Goal: Task Accomplishment & Management: Complete application form

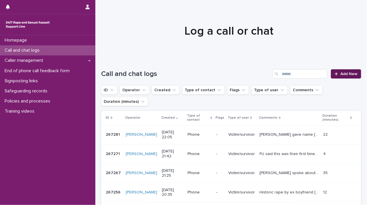
click at [345, 74] on span "Add New" at bounding box center [348, 74] width 17 height 4
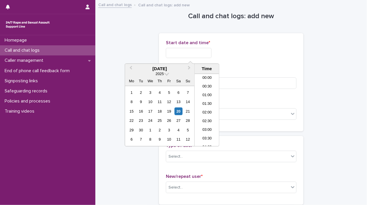
click at [181, 49] on input "text" at bounding box center [189, 53] width 46 height 10
click at [199, 100] on li "13:00" at bounding box center [207, 101] width 25 height 9
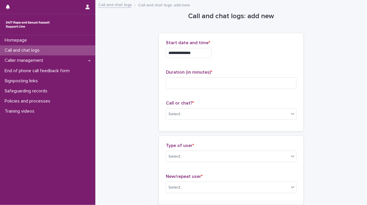
click at [200, 52] on input "**********" at bounding box center [189, 53] width 46 height 10
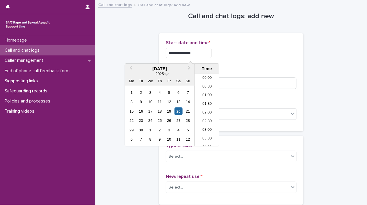
scroll to position [193, 0]
type input "**********"
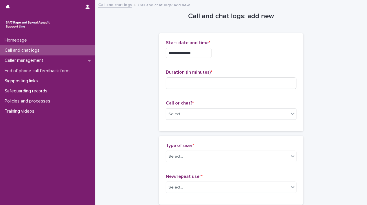
click at [234, 54] on div "**********" at bounding box center [231, 53] width 130 height 10
click at [195, 85] on input at bounding box center [231, 83] width 130 height 12
type input "*"
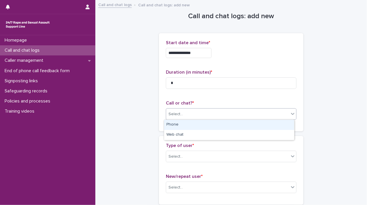
drag, startPoint x: 189, startPoint y: 115, endPoint x: 179, endPoint y: 123, distance: 12.9
click at [179, 123] on body "**********" at bounding box center [183, 102] width 367 height 205
click at [179, 123] on div "Phone" at bounding box center [229, 125] width 130 height 10
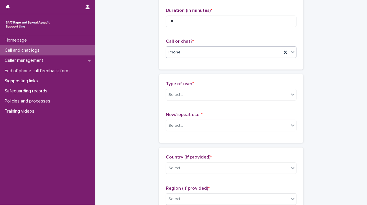
scroll to position [70, 0]
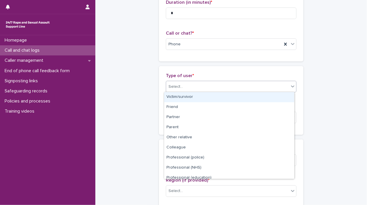
click at [251, 85] on div "Select..." at bounding box center [227, 87] width 123 height 10
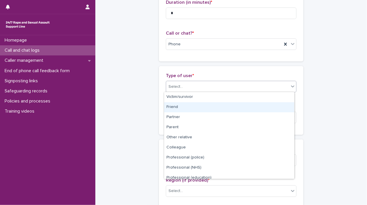
scroll to position [65, 0]
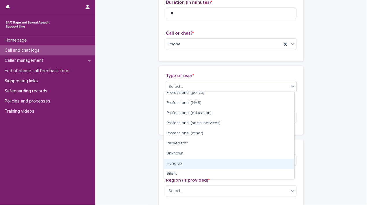
click at [204, 163] on div "Hung up" at bounding box center [229, 164] width 130 height 10
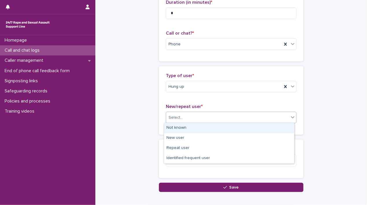
drag, startPoint x: 189, startPoint y: 122, endPoint x: 177, endPoint y: 126, distance: 13.0
click at [177, 126] on body "**********" at bounding box center [183, 102] width 367 height 205
click at [177, 126] on div "Not known" at bounding box center [229, 128] width 130 height 10
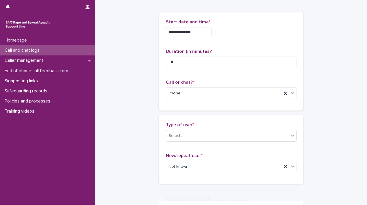
scroll to position [0, 0]
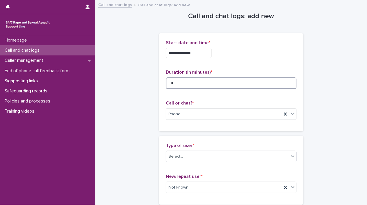
click at [226, 80] on input "*" at bounding box center [231, 83] width 130 height 12
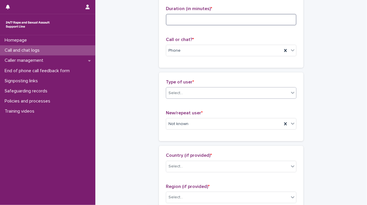
scroll to position [69, 0]
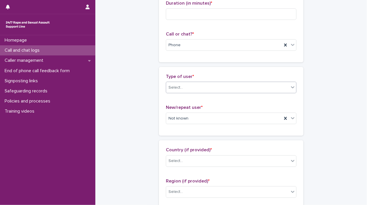
click at [226, 88] on div "Select..." at bounding box center [227, 88] width 123 height 10
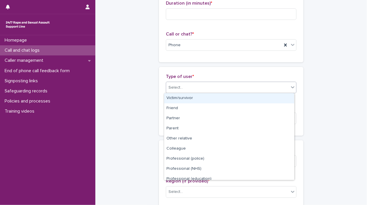
click at [191, 97] on div "Victim/survivor" at bounding box center [229, 98] width 130 height 10
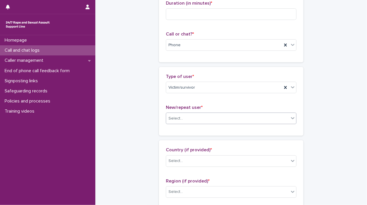
click at [209, 117] on div "Select..." at bounding box center [227, 119] width 123 height 10
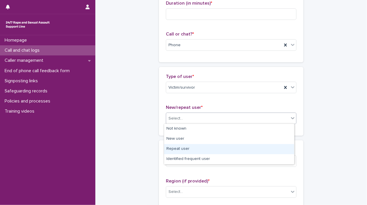
click at [180, 147] on div "Repeat user" at bounding box center [229, 149] width 130 height 10
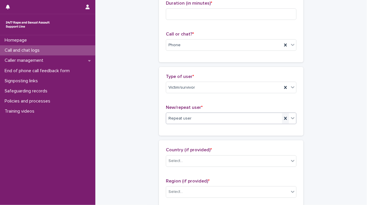
click at [284, 118] on icon at bounding box center [285, 118] width 3 height 3
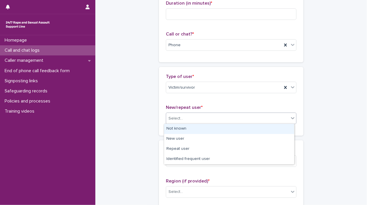
click at [290, 118] on icon at bounding box center [293, 118] width 6 height 6
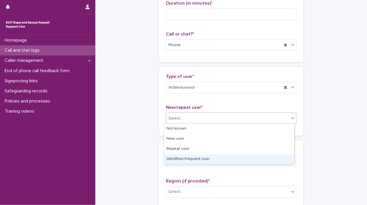
click at [231, 155] on div "Identified frequent user" at bounding box center [229, 159] width 130 height 10
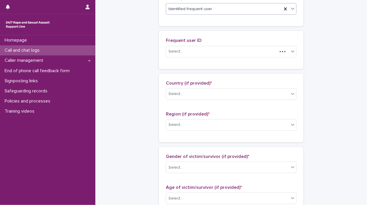
scroll to position [183, 0]
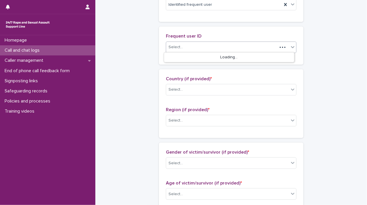
click at [249, 46] on div "Select..." at bounding box center [221, 47] width 111 height 10
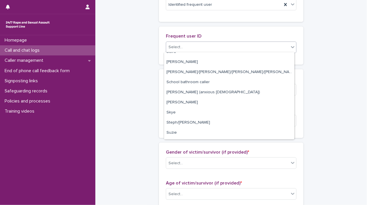
scroll to position [868, 0]
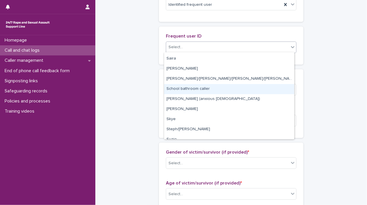
click at [249, 89] on div "School bathroom caller" at bounding box center [229, 89] width 130 height 10
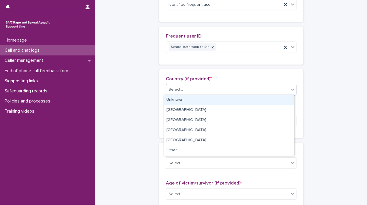
click at [249, 89] on div "Select..." at bounding box center [227, 90] width 123 height 10
click at [202, 100] on div "Unknown" at bounding box center [229, 100] width 130 height 10
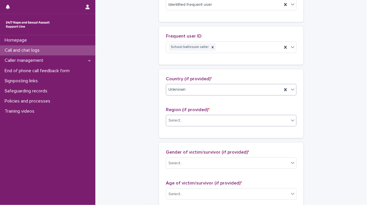
click at [187, 120] on div "Select..." at bounding box center [227, 121] width 123 height 10
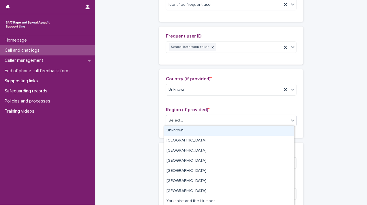
click at [178, 131] on div "Unknown" at bounding box center [229, 131] width 130 height 10
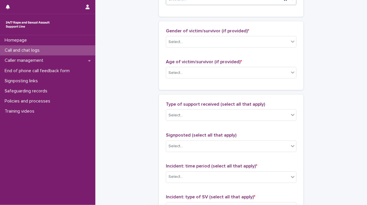
scroll to position [309, 0]
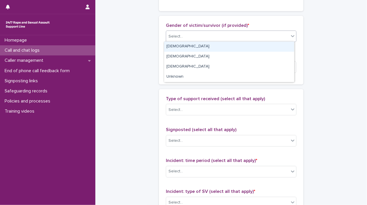
click at [231, 33] on div "Select..." at bounding box center [227, 37] width 123 height 10
click at [199, 45] on div "Female" at bounding box center [229, 47] width 130 height 10
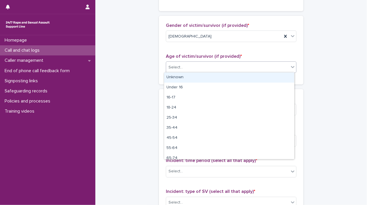
drag, startPoint x: 180, startPoint y: 67, endPoint x: 178, endPoint y: 76, distance: 9.6
click at [178, 76] on body "**********" at bounding box center [183, 102] width 367 height 205
click at [178, 76] on div "Unknown" at bounding box center [229, 77] width 130 height 10
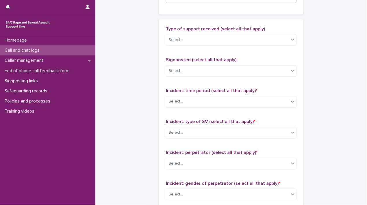
scroll to position [390, 0]
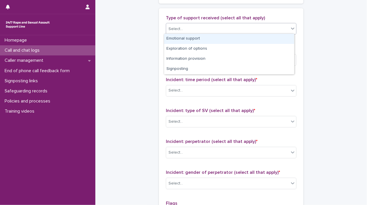
click at [260, 29] on div "Select..." at bounding box center [227, 29] width 123 height 10
click at [238, 38] on div "Emotional support" at bounding box center [229, 39] width 130 height 10
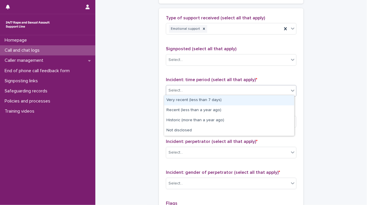
click at [217, 90] on div "Select..." at bounding box center [227, 91] width 123 height 10
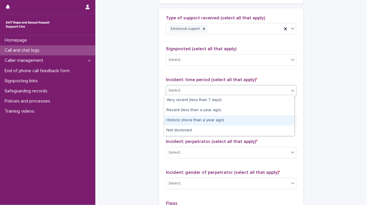
click at [188, 119] on div "Historic (more than a year ago)" at bounding box center [229, 120] width 130 height 10
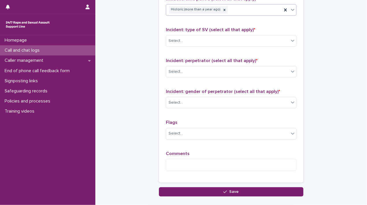
scroll to position [472, 0]
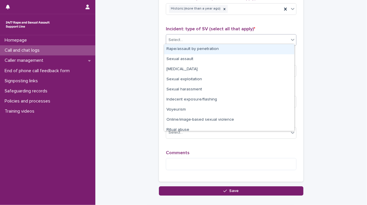
click at [278, 40] on div "Select..." at bounding box center [227, 40] width 123 height 10
click at [263, 49] on div "Rape/assault by penetration" at bounding box center [229, 49] width 130 height 10
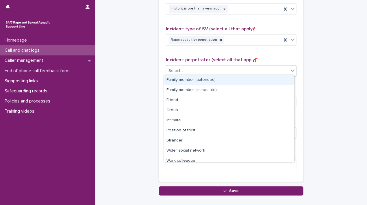
click at [218, 71] on div "Select..." at bounding box center [227, 71] width 123 height 10
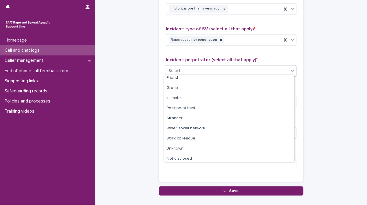
scroll to position [24, 0]
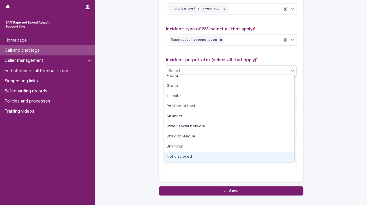
click at [195, 156] on div "Not disclosed" at bounding box center [229, 157] width 130 height 10
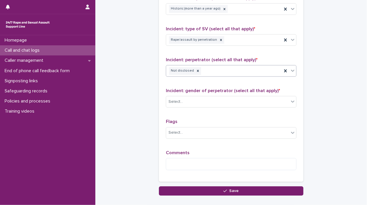
scroll to position [506, 0]
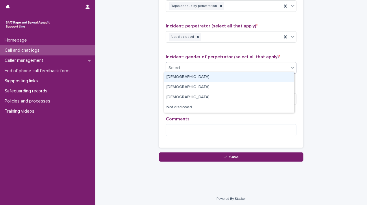
click at [237, 66] on div "Select..." at bounding box center [227, 68] width 123 height 10
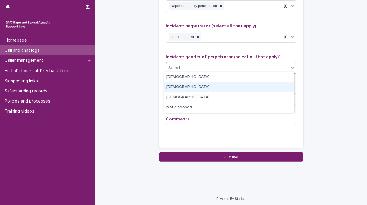
click at [211, 91] on div "Female" at bounding box center [229, 87] width 130 height 10
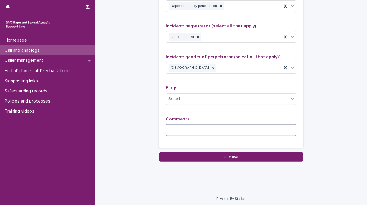
click at [202, 131] on textarea at bounding box center [231, 130] width 130 height 12
click at [210, 66] on icon at bounding box center [212, 68] width 4 height 4
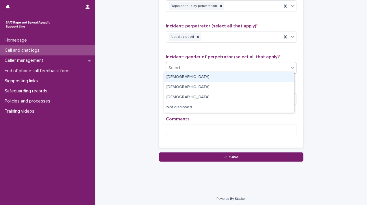
click at [182, 66] on div "Select..." at bounding box center [227, 68] width 123 height 10
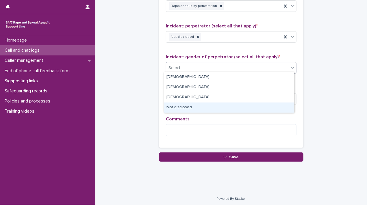
click at [182, 106] on div "Not disclosed" at bounding box center [229, 107] width 130 height 10
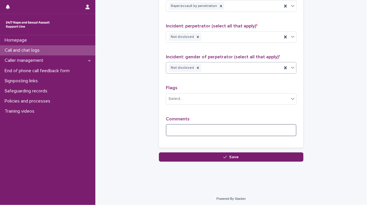
click at [182, 131] on textarea at bounding box center [231, 130] width 130 height 12
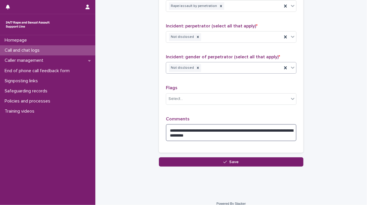
click at [232, 135] on textarea "**********" at bounding box center [231, 132] width 130 height 17
type textarea "**********"
click at [229, 136] on textarea "**********" at bounding box center [231, 132] width 130 height 17
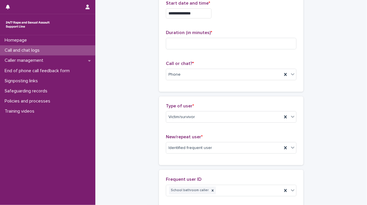
scroll to position [0, 0]
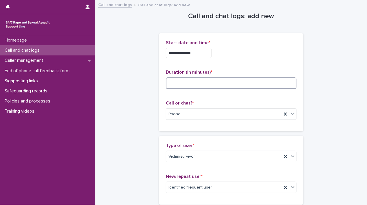
click at [253, 82] on input at bounding box center [231, 83] width 130 height 12
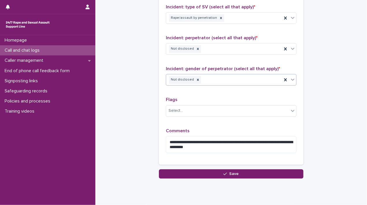
scroll to position [511, 0]
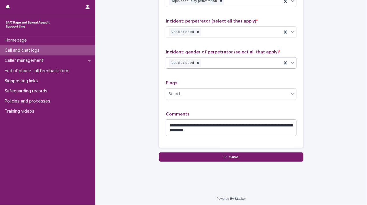
type input "**"
click at [234, 129] on textarea "**********" at bounding box center [231, 127] width 130 height 17
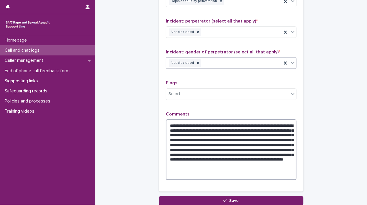
click at [182, 163] on textarea "**********" at bounding box center [231, 149] width 130 height 61
click at [219, 171] on textarea "**********" at bounding box center [231, 149] width 130 height 61
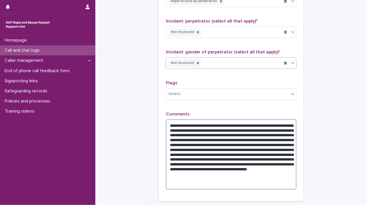
click at [283, 177] on textarea "**********" at bounding box center [231, 154] width 130 height 70
click at [231, 179] on textarea "**********" at bounding box center [231, 154] width 130 height 70
click at [223, 184] on textarea "**********" at bounding box center [231, 154] width 130 height 70
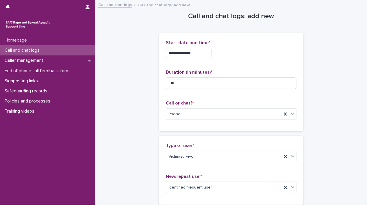
scroll to position [584, 0]
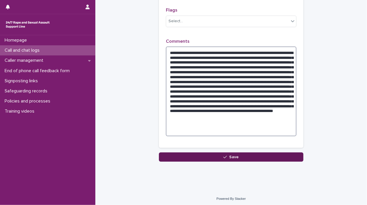
type textarea "**********"
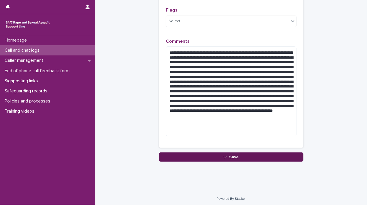
click at [271, 154] on button "Save" at bounding box center [231, 156] width 144 height 9
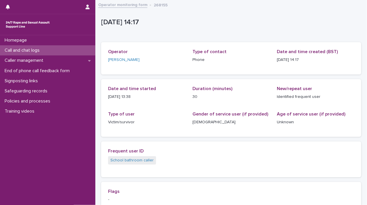
click at [129, 4] on link "Operator monitoring form" at bounding box center [122, 4] width 49 height 7
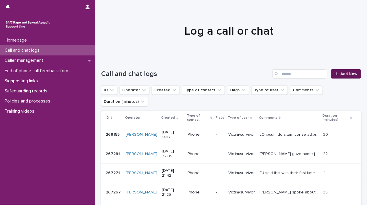
click at [341, 71] on link "Add New" at bounding box center [346, 73] width 30 height 9
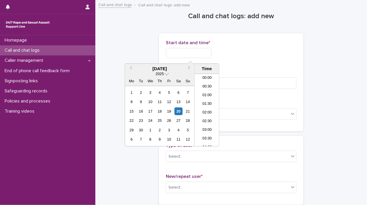
click at [200, 56] on input "text" at bounding box center [189, 53] width 46 height 10
click at [205, 110] on li "14:30" at bounding box center [207, 110] width 25 height 9
click at [207, 53] on input "**********" at bounding box center [189, 53] width 46 height 10
type input "**********"
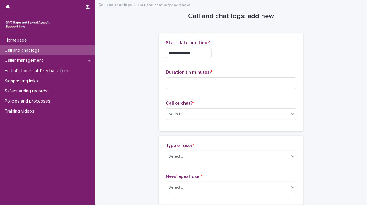
click at [267, 47] on div "**********" at bounding box center [231, 51] width 130 height 23
click at [206, 86] on input at bounding box center [231, 83] width 130 height 12
type input "*"
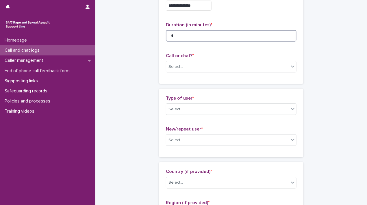
scroll to position [72, 0]
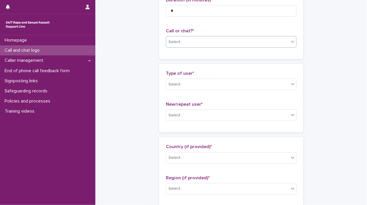
click at [271, 40] on div "Select..." at bounding box center [227, 42] width 123 height 10
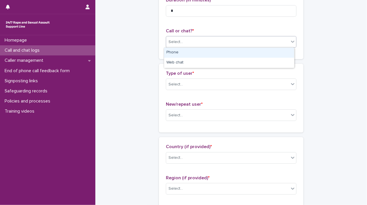
click at [252, 54] on div "Phone" at bounding box center [229, 53] width 130 height 10
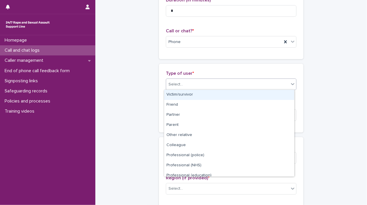
click at [224, 81] on div "Select..." at bounding box center [227, 85] width 123 height 10
click at [269, 94] on div "Victim/survivor" at bounding box center [229, 95] width 130 height 10
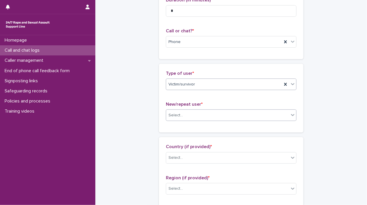
click at [258, 116] on div "Select..." at bounding box center [227, 116] width 123 height 10
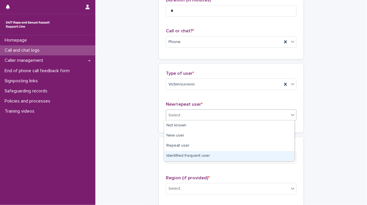
click at [191, 158] on div "Identified frequent user" at bounding box center [229, 156] width 130 height 10
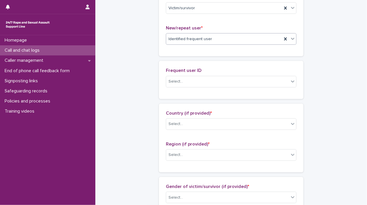
scroll to position [191, 0]
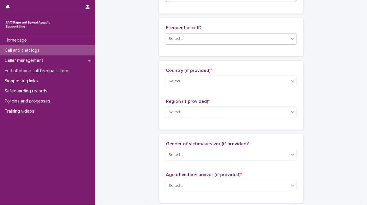
click at [276, 38] on div "Select..." at bounding box center [227, 39] width 123 height 10
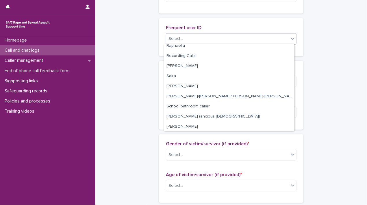
scroll to position [845, 0]
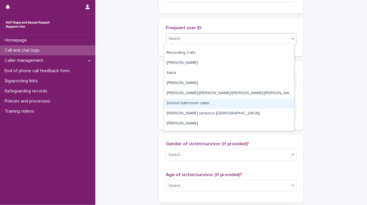
click at [262, 102] on div "School bathroom caller" at bounding box center [229, 103] width 130 height 10
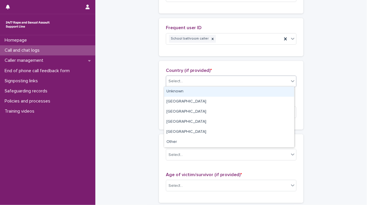
click at [283, 82] on div "Select..." at bounding box center [227, 82] width 123 height 10
click at [228, 92] on div "Unknown" at bounding box center [229, 92] width 130 height 10
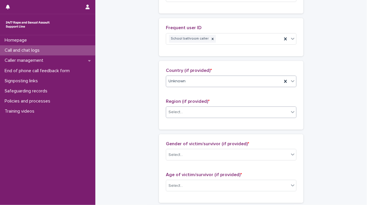
click at [204, 109] on div "Select..." at bounding box center [227, 112] width 123 height 10
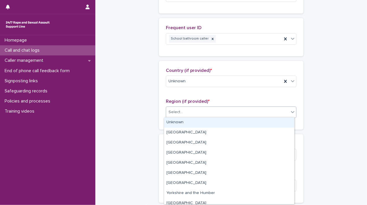
click at [182, 122] on div "Unknown" at bounding box center [229, 122] width 130 height 10
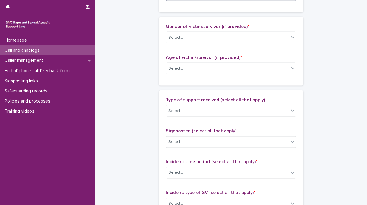
scroll to position [316, 0]
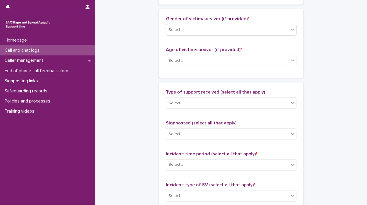
click at [290, 31] on icon at bounding box center [293, 30] width 6 height 6
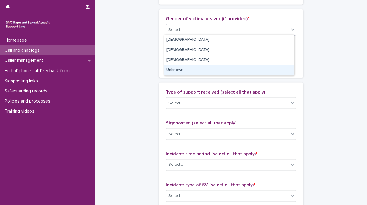
click at [210, 69] on div "Unknown" at bounding box center [229, 70] width 130 height 10
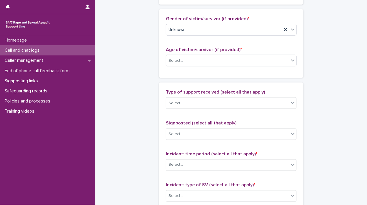
click at [197, 59] on div "Select..." at bounding box center [227, 61] width 123 height 10
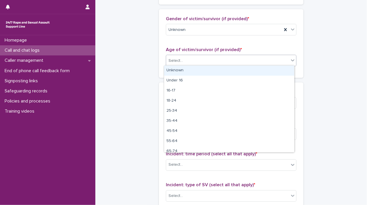
click at [172, 71] on div "Unknown" at bounding box center [229, 71] width 130 height 10
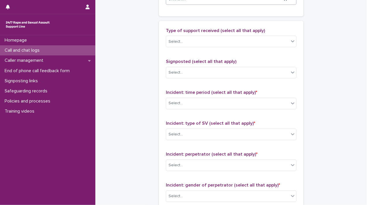
scroll to position [389, 0]
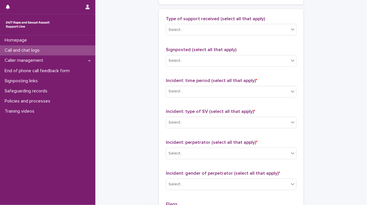
click at [281, 21] on div "Type of support received (select all that apply) Select..." at bounding box center [231, 28] width 130 height 24
click at [261, 28] on div "Select..." at bounding box center [227, 30] width 123 height 10
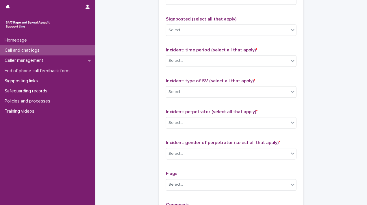
scroll to position [436, 0]
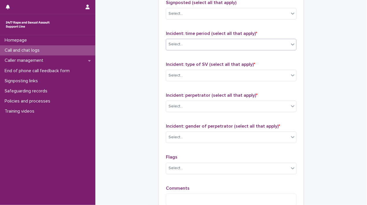
click at [282, 42] on div "Select..." at bounding box center [227, 45] width 123 height 10
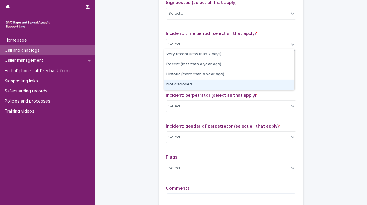
click at [238, 83] on div "Not disclosed" at bounding box center [229, 85] width 130 height 10
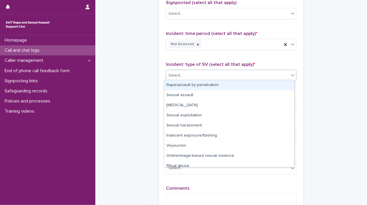
click at [223, 72] on div "Select..." at bounding box center [227, 76] width 123 height 10
click at [220, 87] on div "Rape/assault by penetration" at bounding box center [229, 85] width 130 height 10
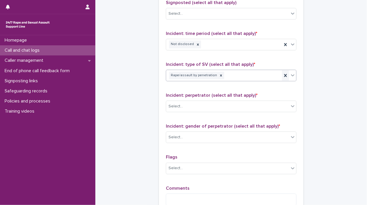
click at [282, 75] on icon at bounding box center [285, 76] width 6 height 6
click at [282, 75] on div "Select..." at bounding box center [227, 76] width 123 height 10
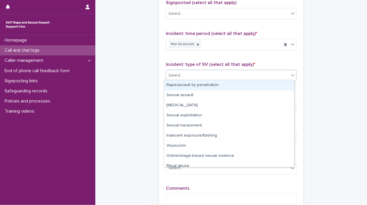
scroll to position [14, 0]
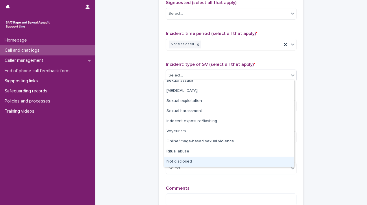
click at [200, 162] on div "Not disclosed" at bounding box center [229, 162] width 130 height 10
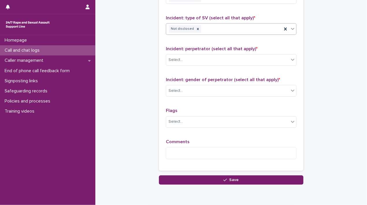
scroll to position [503, 0]
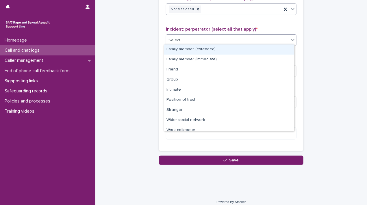
click at [283, 37] on div "Select..." at bounding box center [227, 41] width 123 height 10
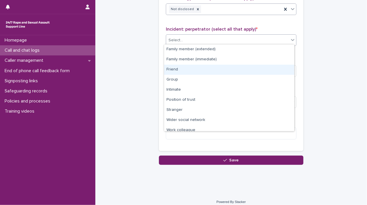
scroll to position [24, 0]
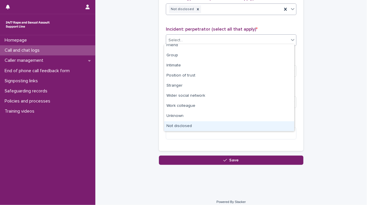
click at [245, 126] on div "Not disclosed" at bounding box center [229, 126] width 130 height 10
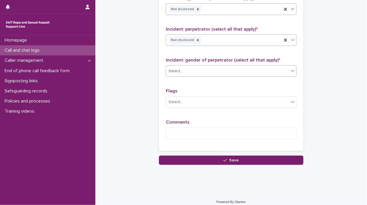
click at [199, 70] on div "Select..." at bounding box center [227, 71] width 123 height 10
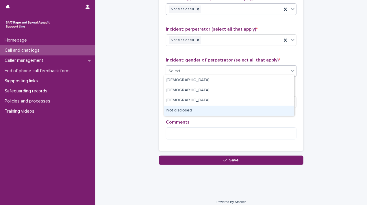
click at [182, 112] on div "Not disclosed" at bounding box center [229, 111] width 130 height 10
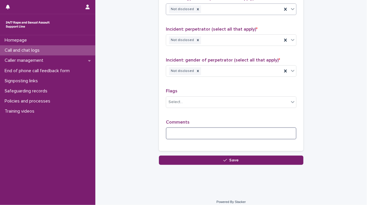
click at [176, 132] on textarea at bounding box center [231, 133] width 130 height 12
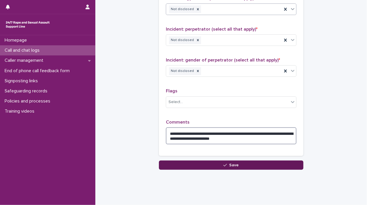
type textarea "**********"
click at [178, 167] on button "Save" at bounding box center [231, 165] width 144 height 9
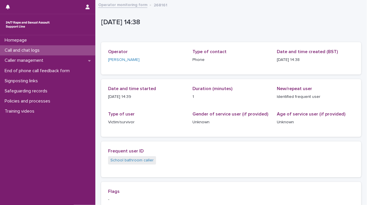
click at [126, 5] on link "Operator monitoring form" at bounding box center [122, 4] width 49 height 7
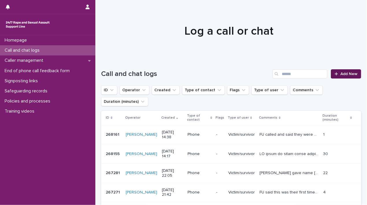
click at [346, 74] on span "Add New" at bounding box center [348, 74] width 17 height 4
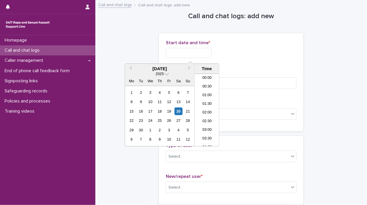
scroll to position [219, 0]
click at [199, 51] on input "text" at bounding box center [189, 53] width 46 height 10
click at [210, 102] on li "14:00" at bounding box center [207, 101] width 25 height 9
click at [203, 50] on input "**********" at bounding box center [189, 53] width 46 height 10
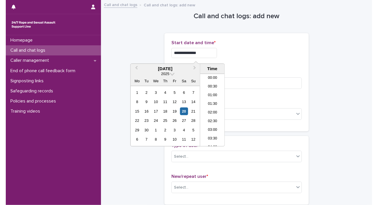
scroll to position [211, 0]
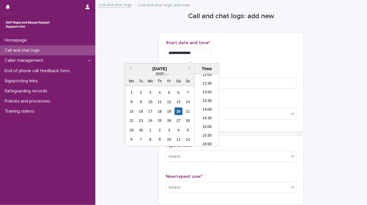
type input "**********"
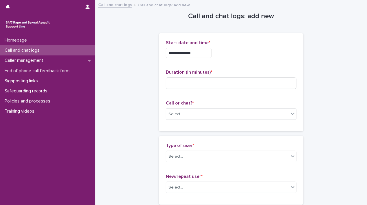
click at [239, 53] on div "**********" at bounding box center [231, 53] width 130 height 10
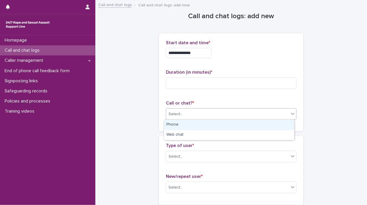
click at [218, 116] on div "Select..." at bounding box center [227, 114] width 123 height 10
click at [195, 123] on div "Phone" at bounding box center [229, 125] width 130 height 10
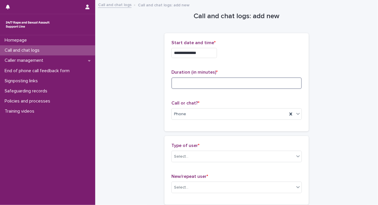
click at [221, 83] on input at bounding box center [236, 83] width 130 height 12
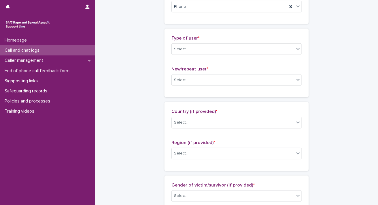
scroll to position [122, 0]
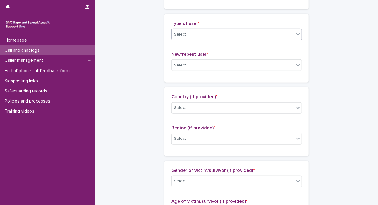
type input "**"
click at [274, 33] on div "Select..." at bounding box center [233, 35] width 123 height 10
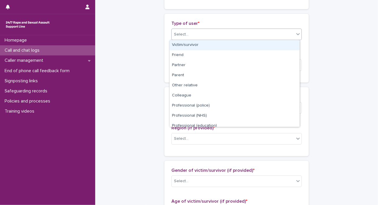
click at [232, 45] on div "Victim/survivor" at bounding box center [235, 45] width 130 height 10
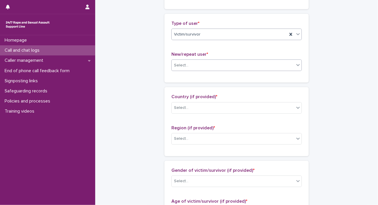
click at [204, 66] on div "Select..." at bounding box center [233, 66] width 123 height 10
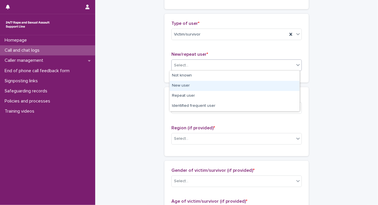
click at [202, 90] on div "New user" at bounding box center [235, 86] width 130 height 10
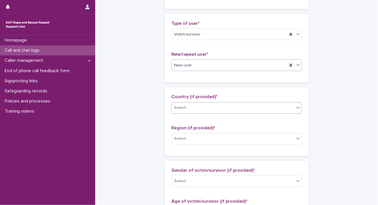
click at [183, 105] on div "Select..." at bounding box center [181, 108] width 14 height 6
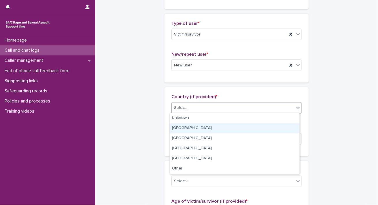
click at [179, 127] on div "England" at bounding box center [235, 128] width 130 height 10
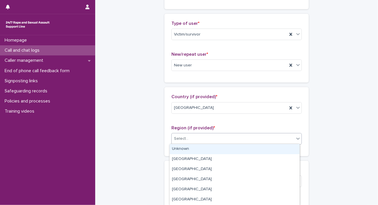
click at [180, 141] on div "Select..." at bounding box center [181, 139] width 14 height 6
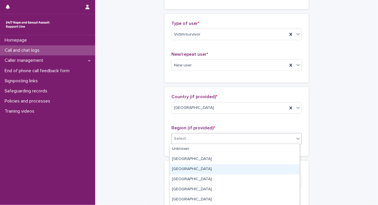
click at [287, 169] on div "South East" at bounding box center [235, 169] width 130 height 10
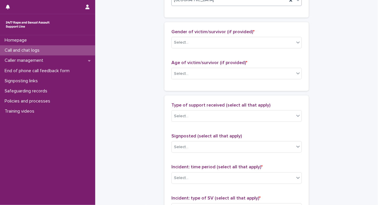
scroll to position [261, 0]
click at [252, 43] on div "Select..." at bounding box center [233, 42] width 123 height 10
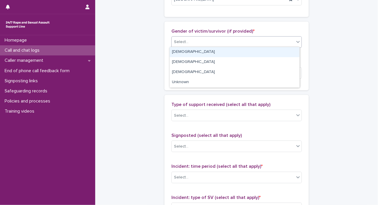
click at [225, 51] on div "Female" at bounding box center [235, 52] width 130 height 10
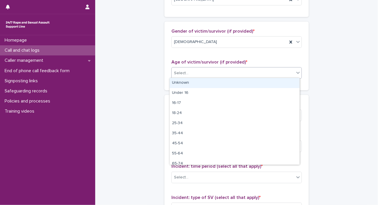
click at [185, 72] on div "Select..." at bounding box center [181, 73] width 14 height 6
click at [181, 82] on div "Unknown" at bounding box center [235, 83] width 130 height 10
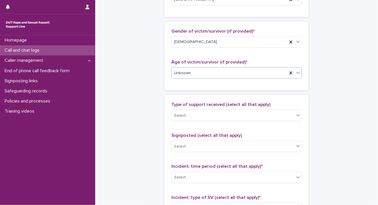
click at [180, 122] on div "Type of support received (select all that apply) Select..." at bounding box center [236, 114] width 130 height 24
click at [202, 115] on div "Select..." at bounding box center [233, 116] width 123 height 10
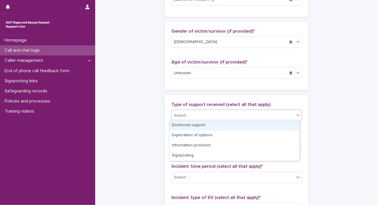
click at [186, 125] on div "Emotional support" at bounding box center [235, 125] width 130 height 10
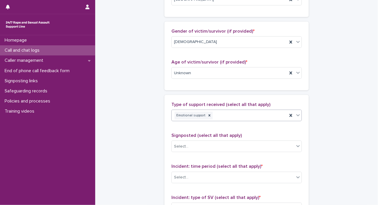
click at [247, 115] on div "Emotional support" at bounding box center [230, 116] width 116 height 10
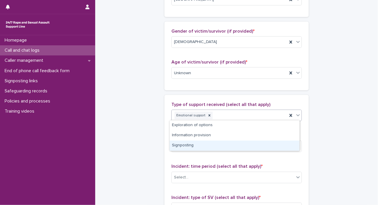
click at [195, 143] on div "Signposting" at bounding box center [235, 146] width 130 height 10
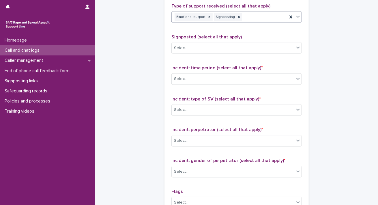
scroll to position [365, 0]
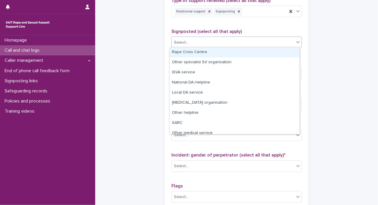
click at [237, 41] on div "Select..." at bounding box center [233, 43] width 123 height 10
click at [199, 53] on div "Rape Crisis Centre" at bounding box center [235, 52] width 130 height 10
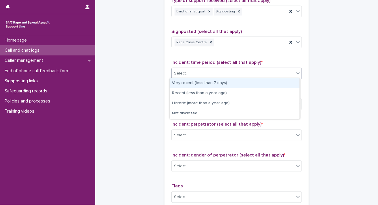
click at [193, 70] on div "Select..." at bounding box center [233, 74] width 123 height 10
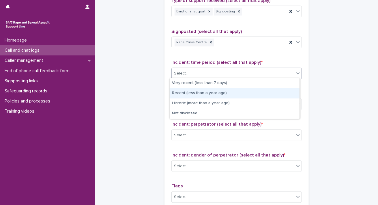
click at [192, 94] on div "Recent (less than a year ago)" at bounding box center [235, 93] width 130 height 10
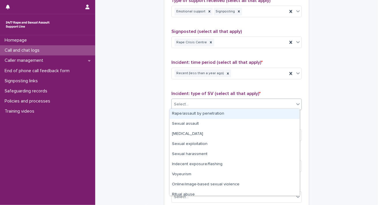
click at [189, 107] on div "Select..." at bounding box center [233, 105] width 123 height 10
click at [184, 114] on div "Rape/assault by penetration" at bounding box center [235, 114] width 130 height 10
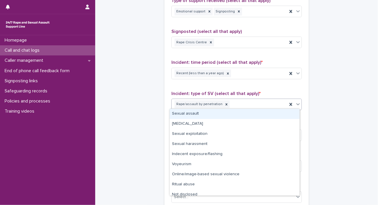
click at [278, 105] on div "Rape/assault by penetration" at bounding box center [230, 104] width 116 height 10
click at [235, 112] on div "Sexual assault" at bounding box center [235, 114] width 130 height 10
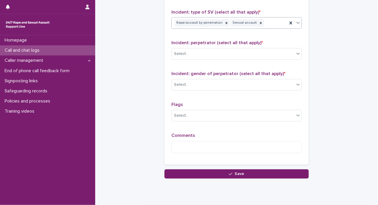
scroll to position [448, 0]
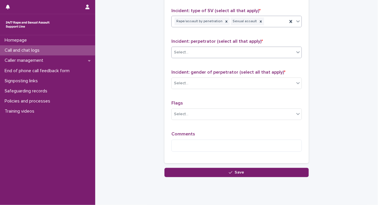
click at [258, 49] on div "Select..." at bounding box center [233, 53] width 123 height 10
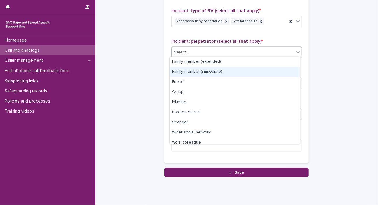
click at [203, 75] on div "Family member (immediate)" at bounding box center [235, 72] width 130 height 10
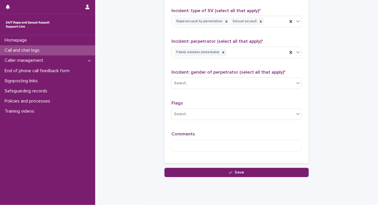
click at [203, 75] on div "Incident: gender of perpetrator (select all that apply) * Select..." at bounding box center [236, 82] width 130 height 24
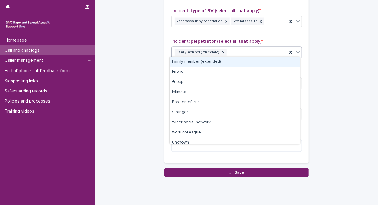
drag, startPoint x: 203, startPoint y: 75, endPoint x: 238, endPoint y: 49, distance: 43.7
click at [238, 49] on div "Family member (immediate)" at bounding box center [230, 53] width 116 height 10
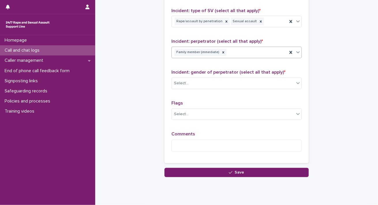
click at [223, 51] on div "Family member (immediate)" at bounding box center [230, 53] width 116 height 10
click at [221, 51] on icon at bounding box center [223, 53] width 4 height 4
click at [219, 51] on div "Select..." at bounding box center [233, 53] width 123 height 10
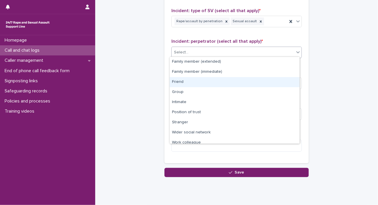
click at [190, 85] on div "Friend" at bounding box center [235, 82] width 130 height 10
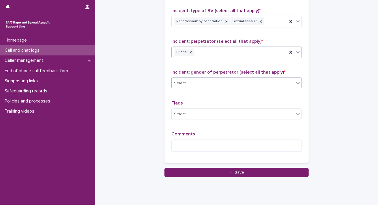
click at [187, 83] on div "Select..." at bounding box center [233, 84] width 123 height 10
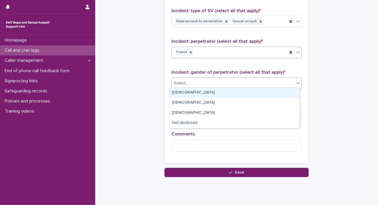
click at [186, 91] on div "Male" at bounding box center [235, 93] width 130 height 10
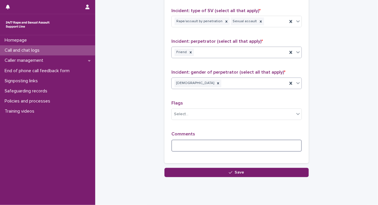
click at [180, 147] on textarea at bounding box center [236, 146] width 130 height 12
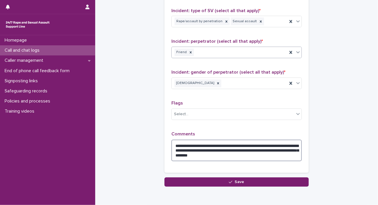
click at [240, 154] on textarea "**********" at bounding box center [236, 151] width 130 height 22
click at [282, 144] on textarea "**********" at bounding box center [236, 151] width 130 height 22
click at [281, 142] on textarea "**********" at bounding box center [236, 151] width 130 height 22
click at [255, 154] on textarea "**********" at bounding box center [236, 151] width 130 height 22
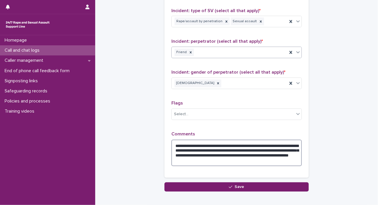
click at [217, 159] on textarea "**********" at bounding box center [236, 153] width 130 height 27
drag, startPoint x: 217, startPoint y: 159, endPoint x: 218, endPoint y: 164, distance: 5.1
click at [218, 164] on textarea "**********" at bounding box center [236, 153] width 130 height 27
click at [238, 163] on textarea "**********" at bounding box center [236, 153] width 130 height 27
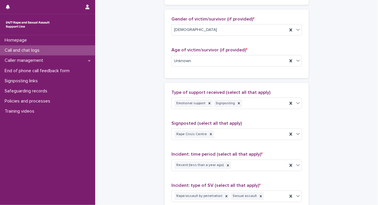
scroll to position [277, 0]
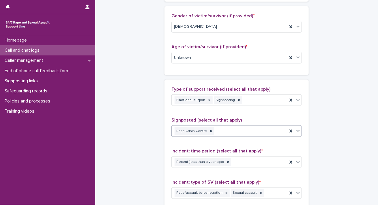
type textarea "**********"
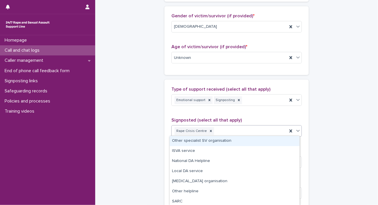
click at [272, 129] on div "Rape Crisis Centre" at bounding box center [230, 131] width 116 height 10
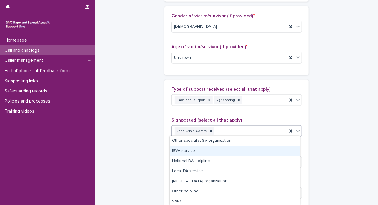
click at [188, 151] on div "ISVA service" at bounding box center [235, 151] width 130 height 10
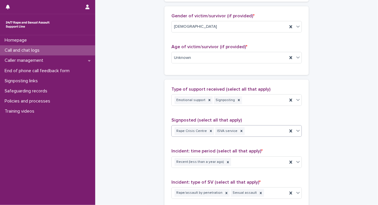
scroll to position [478, 0]
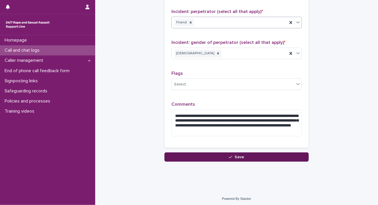
click at [254, 155] on button "Save" at bounding box center [237, 156] width 144 height 9
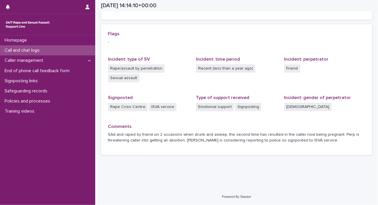
scroll to position [117, 0]
click at [52, 50] on div "Call and chat logs" at bounding box center [47, 50] width 95 height 10
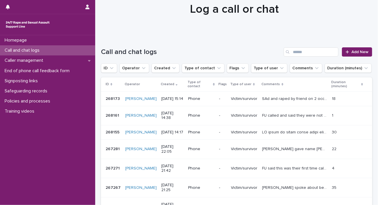
scroll to position [23, 0]
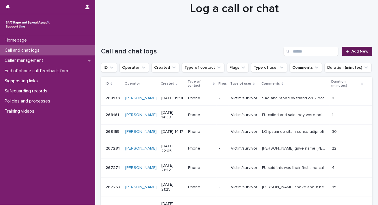
click at [354, 51] on span "Add New" at bounding box center [360, 51] width 17 height 4
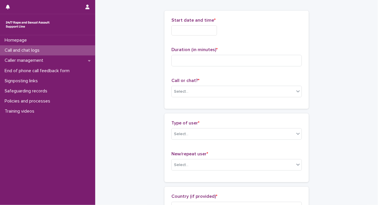
scroll to position [23, 0]
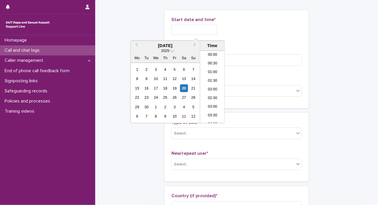
click at [210, 26] on input "text" at bounding box center [194, 30] width 46 height 10
click at [208, 90] on li "15:00" at bounding box center [212, 87] width 25 height 9
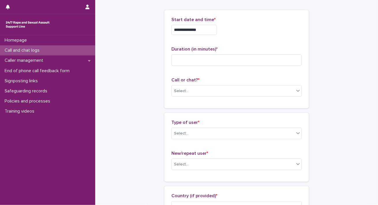
scroll to position [0, 0]
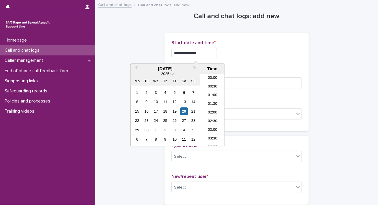
click at [210, 55] on input "**********" at bounding box center [194, 53] width 46 height 10
type input "**********"
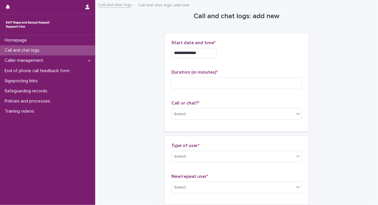
click at [248, 54] on div "**********" at bounding box center [236, 53] width 130 height 10
click at [211, 85] on input at bounding box center [236, 83] width 130 height 12
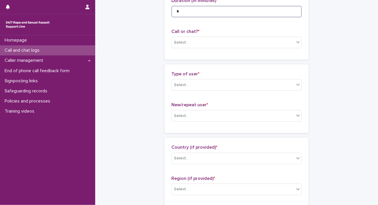
scroll to position [73, 0]
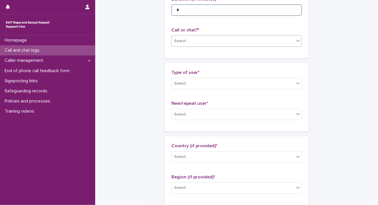
type input "*"
click at [270, 42] on div "Select..." at bounding box center [233, 41] width 123 height 10
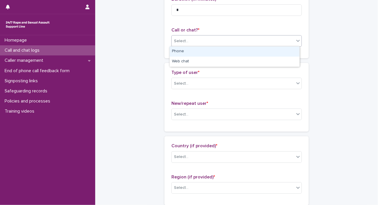
click at [277, 50] on div "Phone" at bounding box center [235, 51] width 130 height 10
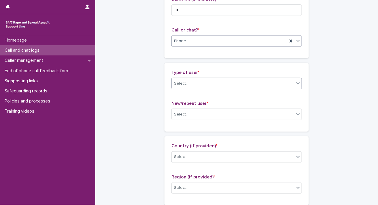
click at [245, 78] on div "Select..." at bounding box center [236, 84] width 130 height 12
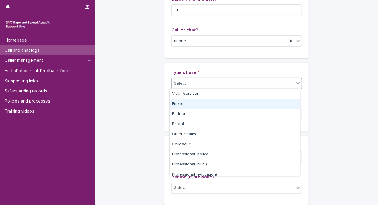
scroll to position [65, 0]
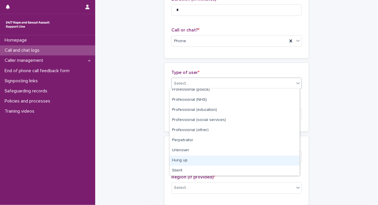
click at [210, 159] on div "Hung up" at bounding box center [235, 161] width 130 height 10
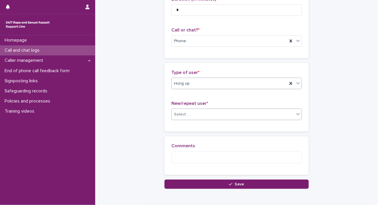
click at [194, 112] on div "Select..." at bounding box center [233, 115] width 123 height 10
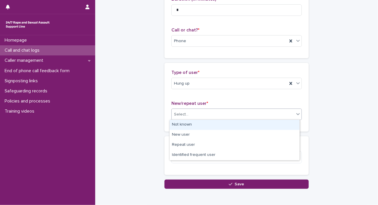
click at [184, 123] on div "Not known" at bounding box center [235, 125] width 130 height 10
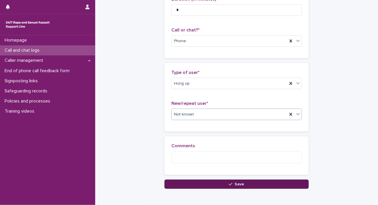
click at [179, 182] on button "Save" at bounding box center [237, 184] width 144 height 9
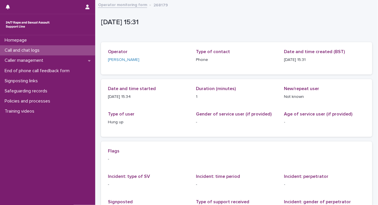
click at [124, 4] on link "Operator monitoring form" at bounding box center [122, 4] width 49 height 7
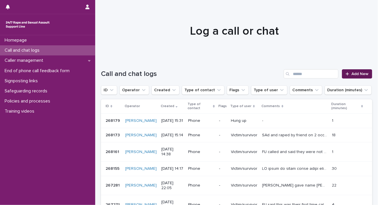
click at [354, 73] on span "Add New" at bounding box center [360, 74] width 17 height 4
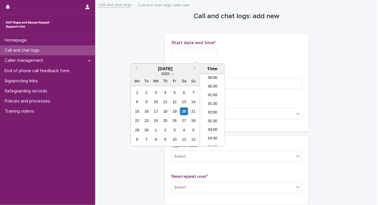
scroll to position [237, 0]
click at [206, 52] on input "text" at bounding box center [194, 53] width 46 height 10
click at [211, 110] on li "15:30" at bounding box center [212, 110] width 25 height 9
click at [208, 53] on input "**********" at bounding box center [194, 53] width 46 height 10
type input "**********"
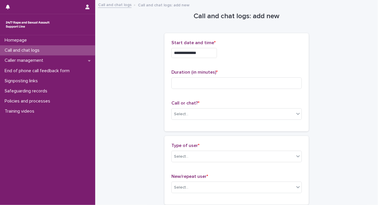
click at [241, 60] on div "**********" at bounding box center [236, 51] width 130 height 23
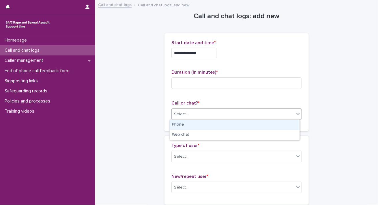
drag, startPoint x: 206, startPoint y: 116, endPoint x: 185, endPoint y: 126, distance: 22.9
click at [185, 126] on body "**********" at bounding box center [189, 102] width 378 height 205
click at [185, 126] on div "Phone" at bounding box center [235, 125] width 130 height 10
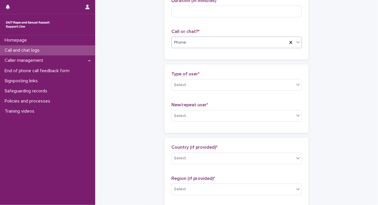
scroll to position [84, 0]
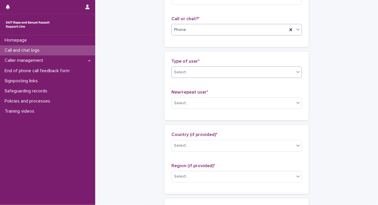
click at [268, 74] on div "Select..." at bounding box center [233, 73] width 123 height 10
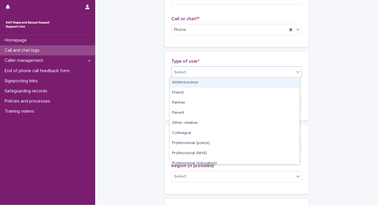
scroll to position [65, 0]
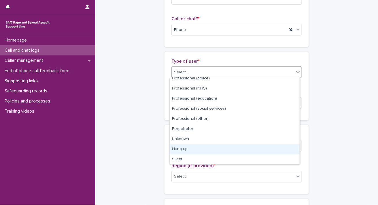
click at [262, 149] on div "Hung up" at bounding box center [235, 149] width 130 height 10
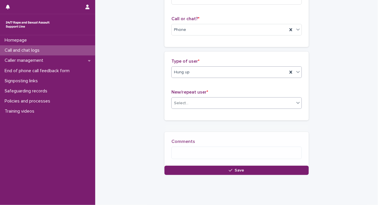
click at [226, 107] on div "Select..." at bounding box center [233, 103] width 123 height 10
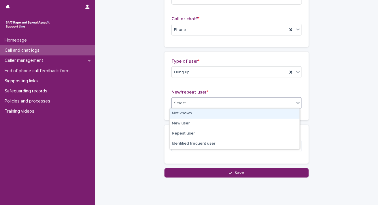
click at [204, 116] on div "Not known" at bounding box center [235, 114] width 130 height 10
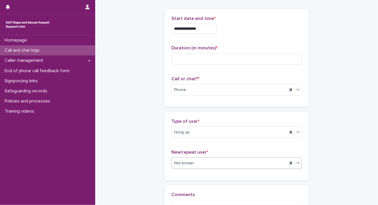
scroll to position [24, 0]
click at [227, 59] on input at bounding box center [236, 60] width 130 height 12
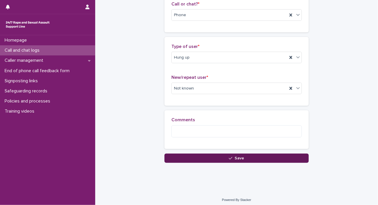
type input "*"
click at [217, 158] on button "Save" at bounding box center [237, 158] width 144 height 9
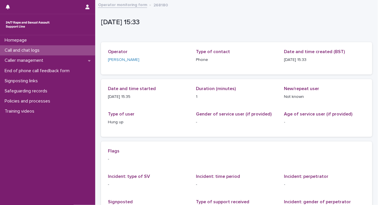
click at [135, 5] on link "Operator monitoring form" at bounding box center [122, 4] width 49 height 7
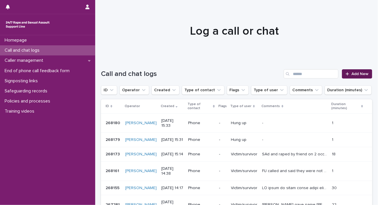
click at [352, 76] on span "Add New" at bounding box center [360, 74] width 17 height 4
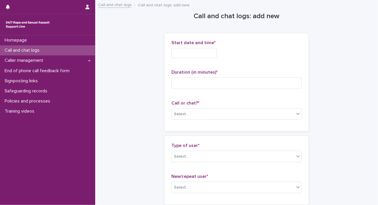
click at [202, 51] on input "text" at bounding box center [194, 53] width 46 height 10
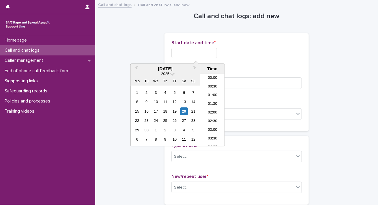
scroll to position [237, 0]
click at [212, 109] on li "15:30" at bounding box center [212, 110] width 25 height 9
click at [215, 48] on input "**********" at bounding box center [194, 53] width 46 height 10
type input "**********"
click at [259, 54] on div "**********" at bounding box center [236, 53] width 130 height 10
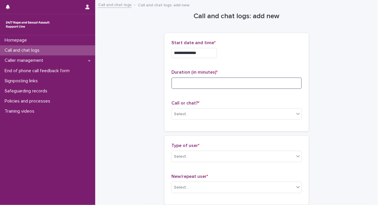
click at [212, 84] on input at bounding box center [236, 83] width 130 height 12
type input "*"
click at [199, 111] on div "Select..." at bounding box center [233, 114] width 123 height 10
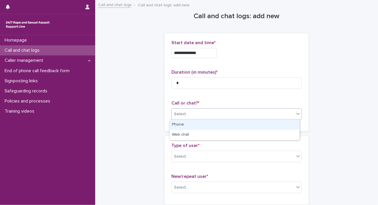
click at [187, 125] on div "Phone" at bounding box center [235, 125] width 130 height 10
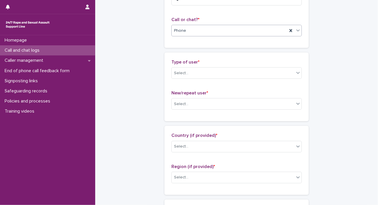
scroll to position [93, 0]
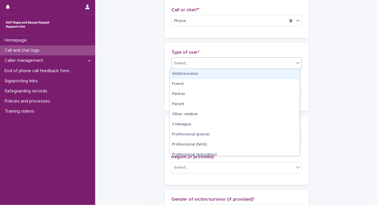
click at [266, 62] on div "Select..." at bounding box center [233, 64] width 123 height 10
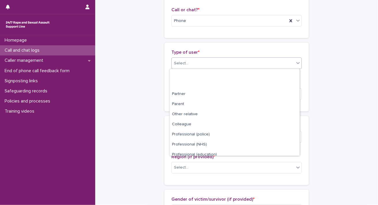
scroll to position [65, 0]
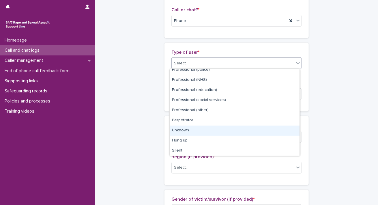
click at [251, 128] on div "Unknown" at bounding box center [235, 131] width 130 height 10
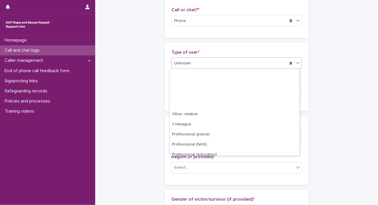
click at [295, 63] on div at bounding box center [298, 63] width 7 height 10
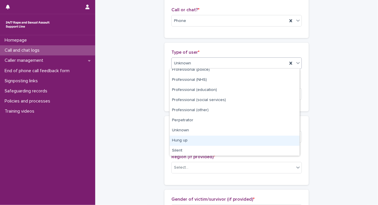
click at [260, 138] on div "Hung up" at bounding box center [235, 141] width 130 height 10
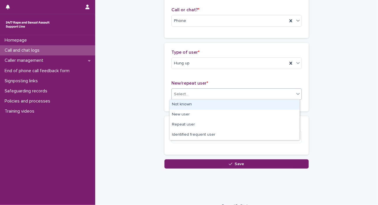
click at [213, 91] on div "Select..." at bounding box center [233, 94] width 123 height 10
click at [192, 101] on div "Not known" at bounding box center [235, 105] width 130 height 10
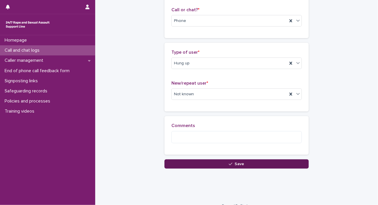
click at [178, 162] on button "Save" at bounding box center [237, 163] width 144 height 9
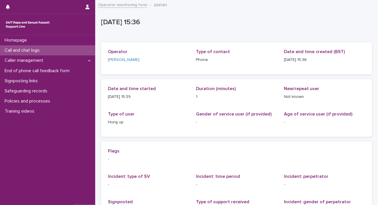
click at [120, 5] on link "Operator monitoring form" at bounding box center [122, 4] width 49 height 7
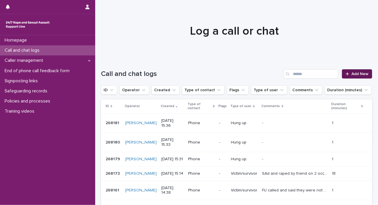
click at [354, 75] on span "Add New" at bounding box center [360, 74] width 17 height 4
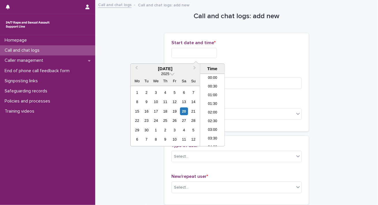
click at [195, 52] on input "text" at bounding box center [194, 53] width 46 height 10
click at [214, 110] on li "15:30" at bounding box center [212, 110] width 25 height 9
click at [210, 55] on input "**********" at bounding box center [194, 53] width 46 height 10
type input "**********"
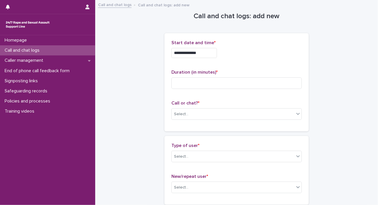
click at [251, 52] on div "**********" at bounding box center [236, 53] width 130 height 10
click at [195, 83] on input at bounding box center [236, 83] width 130 height 12
type input "*"
click at [189, 109] on div "Select..." at bounding box center [236, 114] width 130 height 12
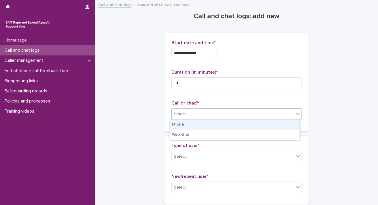
click at [181, 122] on div "Phone" at bounding box center [235, 125] width 130 height 10
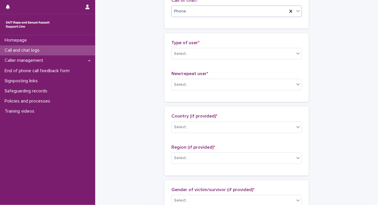
scroll to position [117, 0]
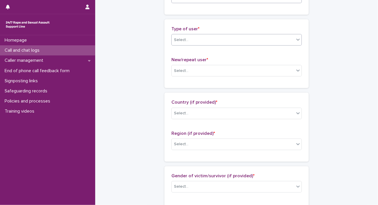
click at [287, 38] on div "Select..." at bounding box center [233, 40] width 123 height 10
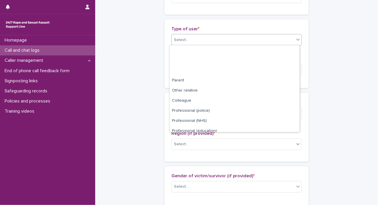
scroll to position [65, 0]
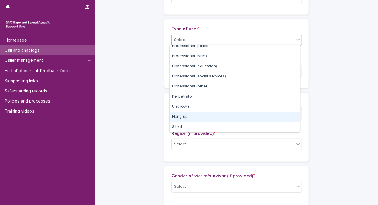
click at [250, 120] on div "Hung up" at bounding box center [235, 117] width 130 height 10
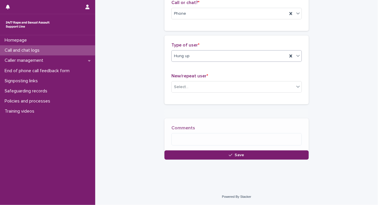
scroll to position [102, 0]
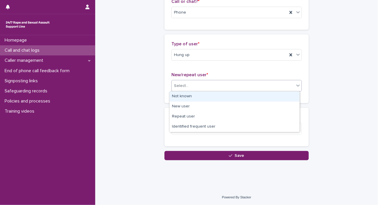
click at [198, 83] on div "Select..." at bounding box center [233, 86] width 123 height 10
click at [186, 94] on div "Not known" at bounding box center [235, 97] width 130 height 10
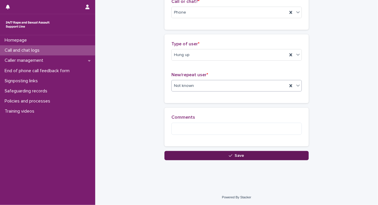
click at [179, 155] on button "Save" at bounding box center [237, 155] width 144 height 9
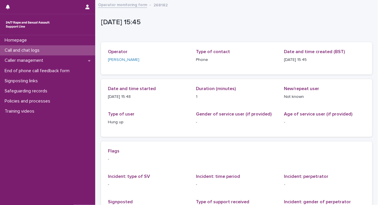
click at [130, 6] on link "Operator monitoring form" at bounding box center [122, 4] width 49 height 7
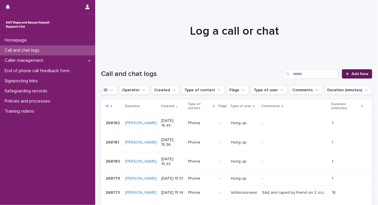
click at [364, 74] on span "Add New" at bounding box center [360, 74] width 17 height 4
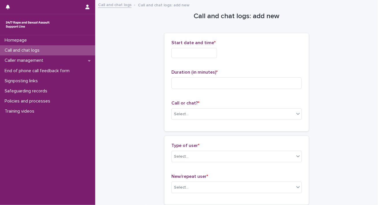
click at [196, 54] on input "text" at bounding box center [194, 53] width 46 height 10
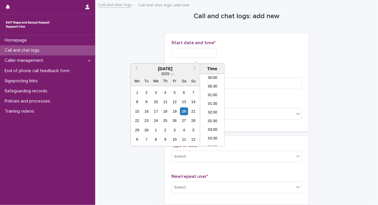
scroll to position [237, 0]
click at [211, 110] on li "15:30" at bounding box center [212, 110] width 25 height 9
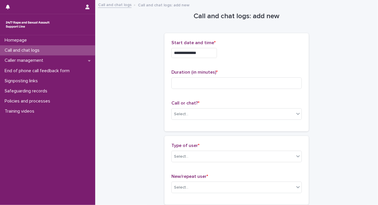
click at [210, 52] on input "**********" at bounding box center [194, 53] width 46 height 10
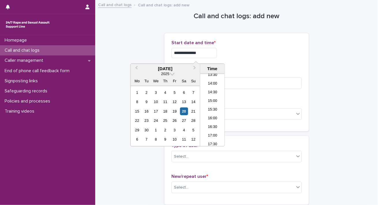
type input "**********"
click at [253, 65] on div "**********" at bounding box center [236, 82] width 130 height 84
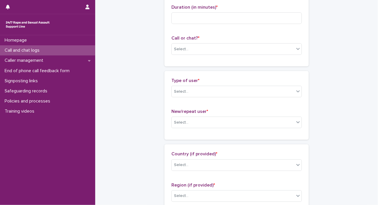
scroll to position [69, 0]
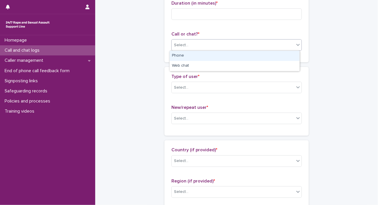
click at [253, 46] on div "Select..." at bounding box center [233, 45] width 123 height 10
click at [209, 56] on div "Phone" at bounding box center [235, 56] width 130 height 10
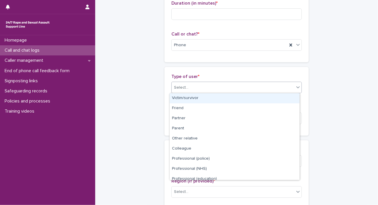
click at [197, 89] on div "Select..." at bounding box center [233, 88] width 123 height 10
click at [190, 96] on div "Victim/survivor" at bounding box center [235, 98] width 130 height 10
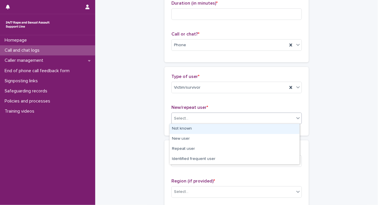
click at [184, 120] on div "Select..." at bounding box center [181, 118] width 14 height 6
click at [185, 128] on div "Not known" at bounding box center [235, 129] width 130 height 10
click at [241, 119] on div "Select..." at bounding box center [233, 119] width 123 height 10
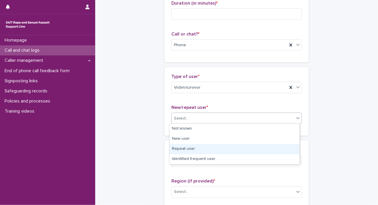
click at [188, 148] on div "Repeat user" at bounding box center [235, 149] width 130 height 10
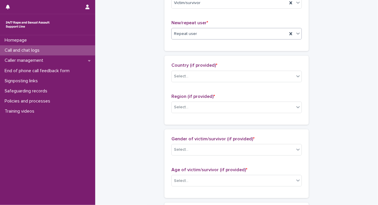
scroll to position [177, 0]
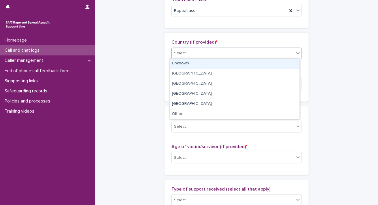
click at [229, 49] on div "Select..." at bounding box center [233, 53] width 123 height 10
click at [196, 63] on div "Unknown" at bounding box center [235, 64] width 130 height 10
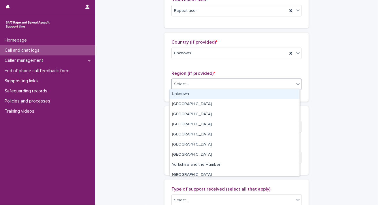
click at [187, 87] on div "Select..." at bounding box center [233, 84] width 123 height 10
click at [183, 94] on div "Unknown" at bounding box center [235, 94] width 130 height 10
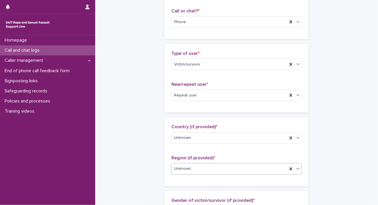
scroll to position [0, 0]
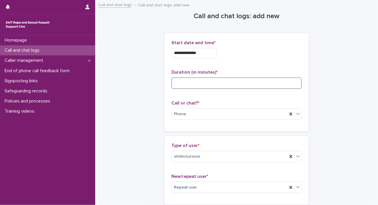
click at [261, 81] on input at bounding box center [236, 83] width 130 height 12
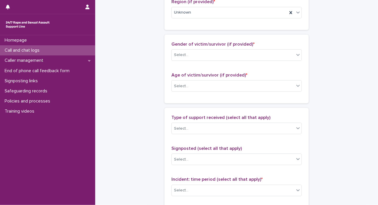
scroll to position [251, 0]
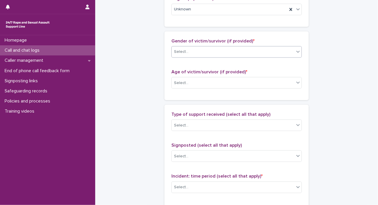
type input "**"
click at [245, 49] on div "Select..." at bounding box center [233, 52] width 123 height 10
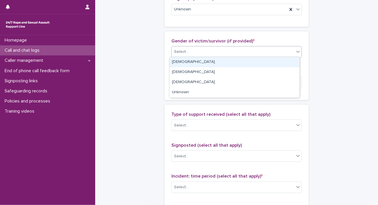
click at [200, 62] on div "Female" at bounding box center [235, 62] width 130 height 10
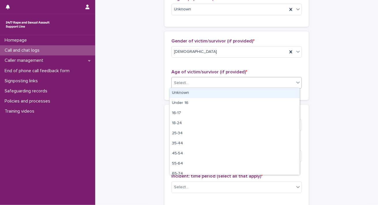
click at [185, 85] on div "Select..." at bounding box center [233, 83] width 123 height 10
click at [180, 93] on div "Unknown" at bounding box center [235, 93] width 130 height 10
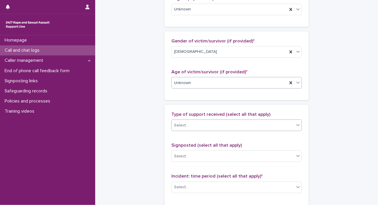
click at [189, 122] on div at bounding box center [189, 125] width 1 height 7
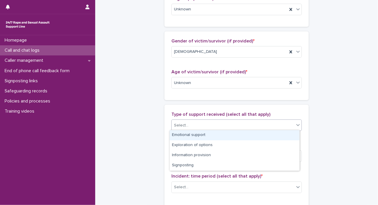
click at [186, 135] on div "Emotional support" at bounding box center [235, 135] width 130 height 10
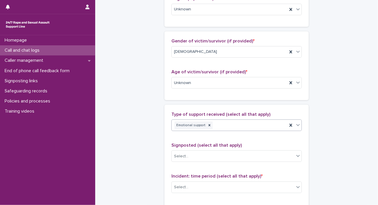
click at [232, 126] on div "Emotional support" at bounding box center [230, 125] width 116 height 10
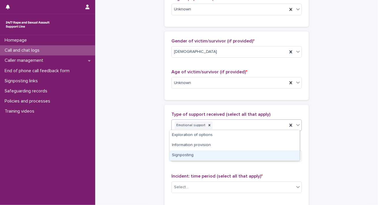
click at [199, 154] on div "Signposting" at bounding box center [235, 155] width 130 height 10
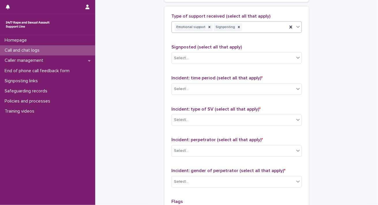
scroll to position [364, 0]
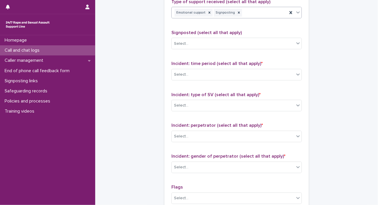
click at [256, 50] on div "Signposted (select all that apply) Select..." at bounding box center [236, 42] width 130 height 24
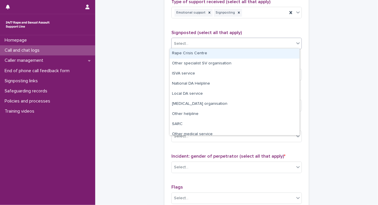
click at [239, 44] on div "Select..." at bounding box center [233, 44] width 123 height 10
click at [215, 50] on div "Rape Crisis Centre" at bounding box center [235, 53] width 130 height 10
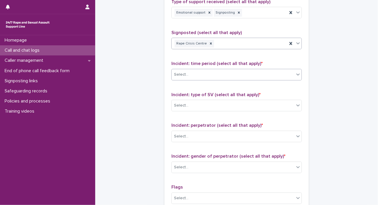
click at [210, 74] on div "Select..." at bounding box center [233, 75] width 123 height 10
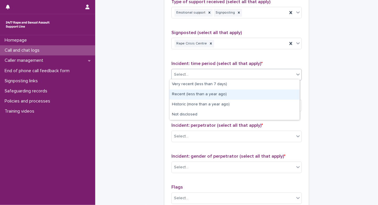
click at [202, 98] on div "Recent (less than a year ago)" at bounding box center [235, 94] width 130 height 10
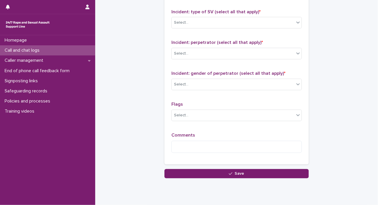
scroll to position [464, 0]
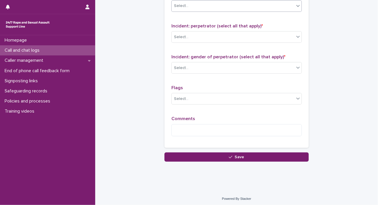
click at [238, 5] on div "Select..." at bounding box center [233, 6] width 123 height 10
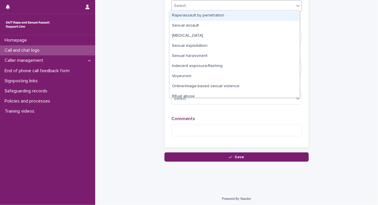
click at [203, 13] on div "Rape/assault by penetration" at bounding box center [235, 16] width 130 height 10
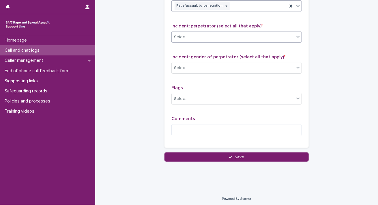
click at [188, 33] on div "Select..." at bounding box center [233, 37] width 123 height 10
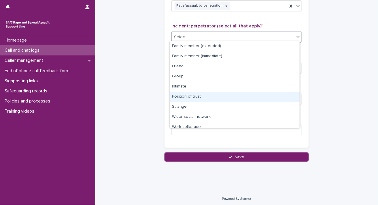
click at [192, 97] on div "Position of trust" at bounding box center [235, 97] width 130 height 10
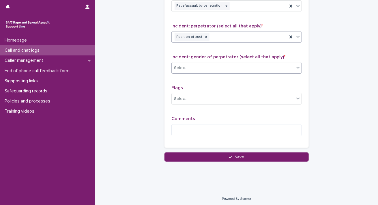
click at [186, 66] on div "Select..." at bounding box center [181, 68] width 14 height 6
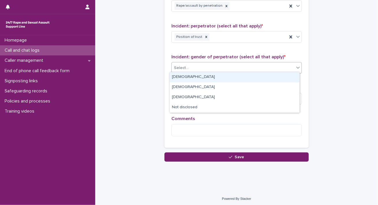
click at [176, 77] on div "Male" at bounding box center [235, 77] width 130 height 10
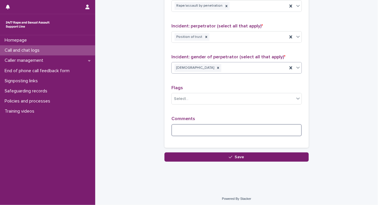
click at [174, 130] on textarea at bounding box center [236, 130] width 130 height 12
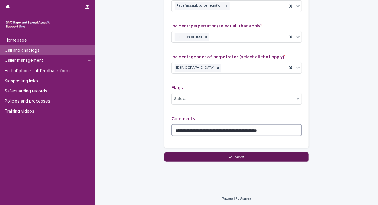
type textarea "**********"
click at [216, 158] on button "Save" at bounding box center [237, 156] width 144 height 9
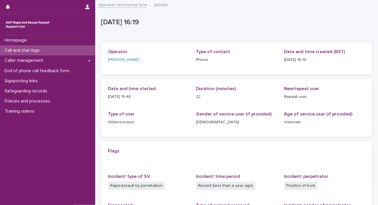
click at [136, 5] on link "Operator monitoring form" at bounding box center [122, 4] width 49 height 7
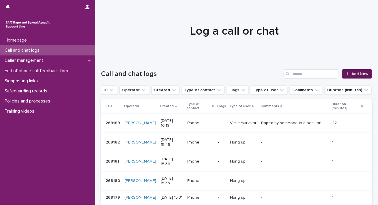
click at [365, 75] on link "Add New" at bounding box center [357, 73] width 30 height 9
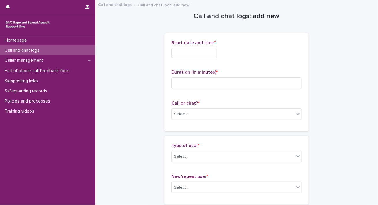
click at [206, 55] on input "text" at bounding box center [194, 53] width 46 height 10
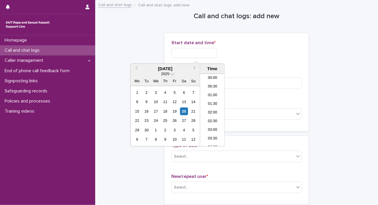
scroll to position [245, 0]
click at [211, 111] on li "16:00" at bounding box center [212, 110] width 25 height 9
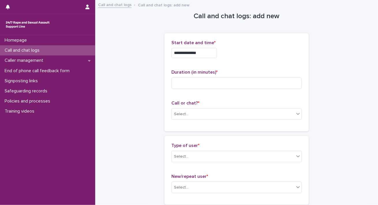
click at [202, 55] on input "**********" at bounding box center [194, 53] width 46 height 10
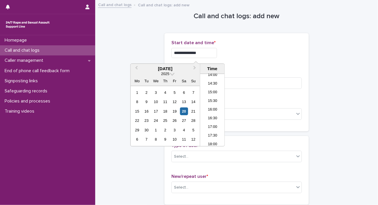
type input "**********"
click at [274, 74] on p "Duration (in minutes) *" at bounding box center [236, 72] width 130 height 5
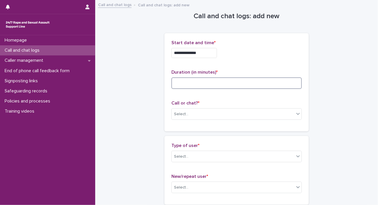
click at [211, 84] on input at bounding box center [236, 83] width 130 height 12
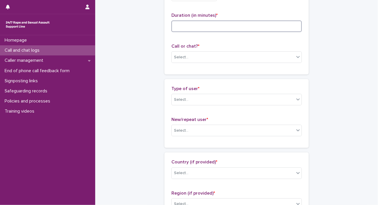
scroll to position [62, 0]
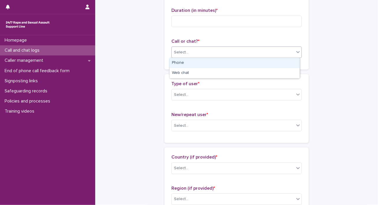
click at [251, 53] on div "Select..." at bounding box center [233, 53] width 123 height 10
click at [198, 65] on div "Phone" at bounding box center [235, 63] width 130 height 10
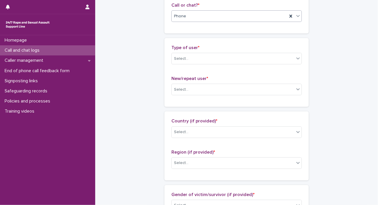
scroll to position [99, 0]
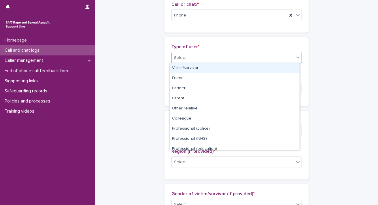
click at [206, 58] on div "Select..." at bounding box center [233, 58] width 123 height 10
click at [207, 67] on div "Victim/survivor" at bounding box center [235, 68] width 130 height 10
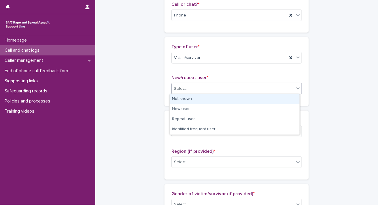
click at [196, 88] on div "Select..." at bounding box center [233, 89] width 123 height 10
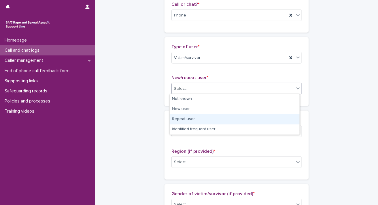
click at [185, 120] on div "Repeat user" at bounding box center [235, 119] width 130 height 10
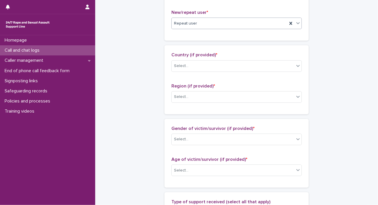
scroll to position [196, 0]
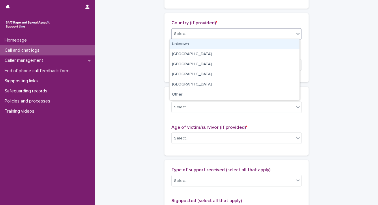
click at [224, 31] on div "Select..." at bounding box center [233, 34] width 123 height 10
click at [191, 44] on div "Unknown" at bounding box center [235, 44] width 130 height 10
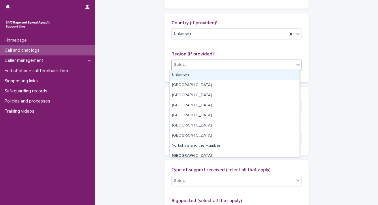
click at [189, 65] on div "Select..." at bounding box center [233, 65] width 123 height 10
click at [186, 74] on div "Unknown" at bounding box center [235, 75] width 130 height 10
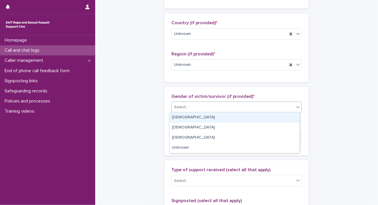
click at [189, 107] on div "Select..." at bounding box center [233, 107] width 123 height 10
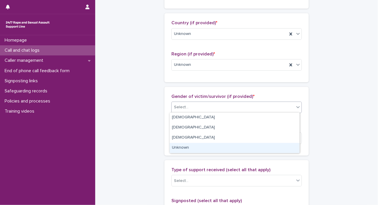
click at [182, 146] on div "Unknown" at bounding box center [235, 148] width 130 height 10
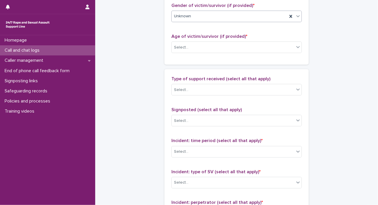
scroll to position [299, 0]
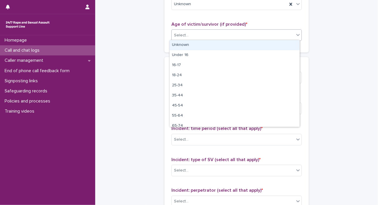
click at [245, 36] on div "Select..." at bounding box center [233, 36] width 123 height 10
click at [186, 45] on div "Unknown" at bounding box center [235, 45] width 130 height 10
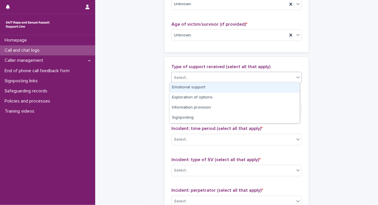
click at [189, 76] on input "text" at bounding box center [189, 77] width 1 height 5
click at [186, 88] on div "Emotional support" at bounding box center [235, 88] width 130 height 10
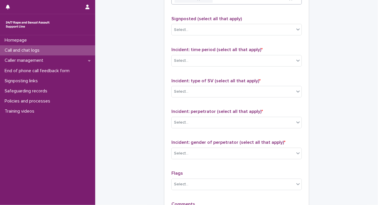
scroll to position [388, 0]
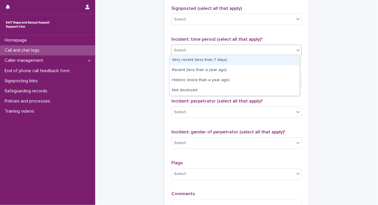
click at [246, 52] on div "Select..." at bounding box center [233, 51] width 123 height 10
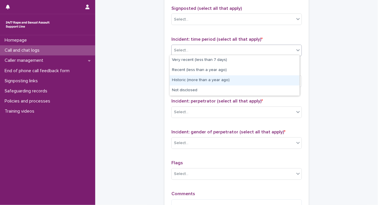
click at [237, 77] on div "Historic (more than a year ago)" at bounding box center [235, 80] width 130 height 10
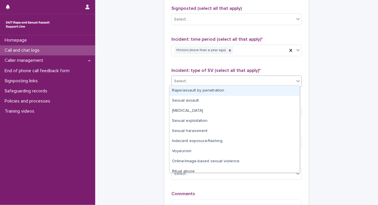
click at [225, 77] on div "Select..." at bounding box center [233, 82] width 123 height 10
click at [199, 90] on div "Rape/assault by penetration" at bounding box center [235, 91] width 130 height 10
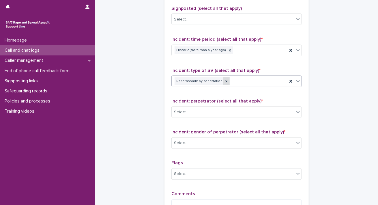
click at [225, 81] on icon at bounding box center [227, 81] width 4 height 4
click at [221, 86] on div "Incident: type of SV (select all that apply) * option Rape/assault by penetrati…" at bounding box center [236, 80] width 130 height 24
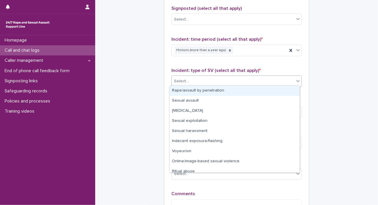
click at [207, 78] on div "Select..." at bounding box center [233, 82] width 123 height 10
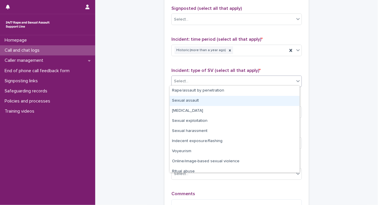
click at [191, 102] on div "Sexual assault" at bounding box center [235, 101] width 130 height 10
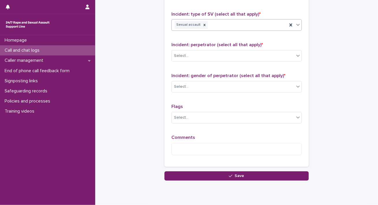
scroll to position [457, 0]
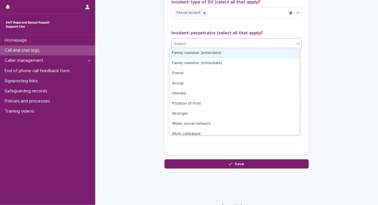
click at [295, 46] on div at bounding box center [298, 43] width 7 height 10
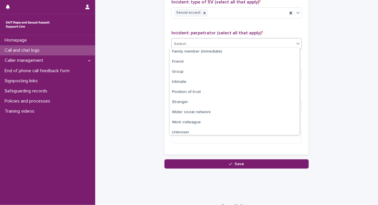
scroll to position [23, 0]
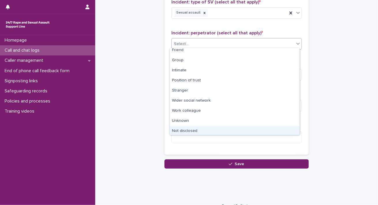
click at [246, 133] on div "Not disclosed" at bounding box center [235, 131] width 130 height 10
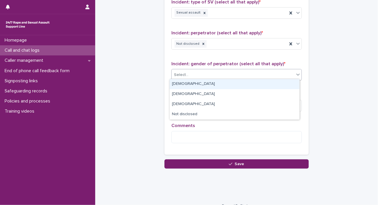
drag, startPoint x: 211, startPoint y: 72, endPoint x: 194, endPoint y: 83, distance: 20.1
click at [194, 83] on body "**********" at bounding box center [189, 102] width 378 height 205
click at [194, 83] on div "Male" at bounding box center [235, 84] width 130 height 10
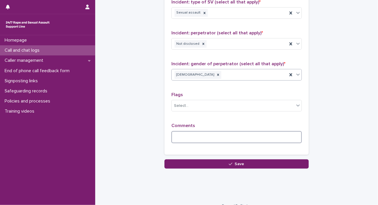
click at [206, 135] on textarea at bounding box center [236, 137] width 130 height 12
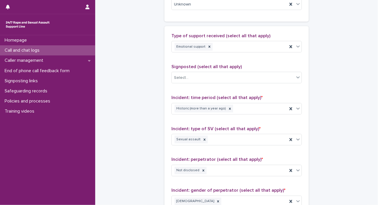
scroll to position [332, 0]
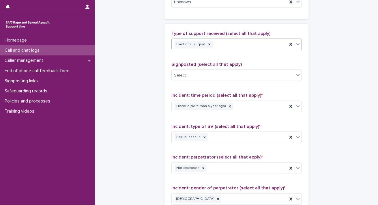
type textarea "**********"
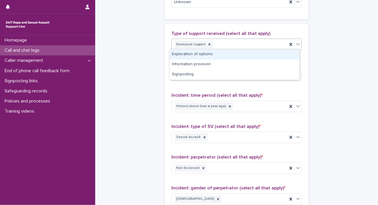
click at [268, 44] on div "Emotional support" at bounding box center [230, 45] width 116 height 10
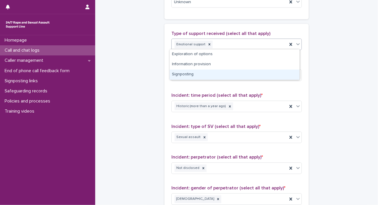
click at [199, 76] on div "Signposting" at bounding box center [235, 75] width 130 height 10
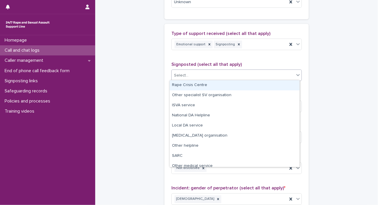
click at [199, 76] on div "Select..." at bounding box center [233, 76] width 123 height 10
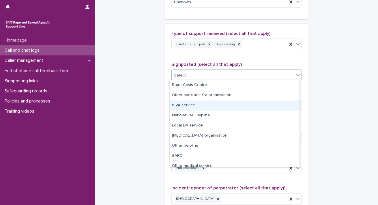
click at [191, 107] on div "ISVA service" at bounding box center [235, 105] width 130 height 10
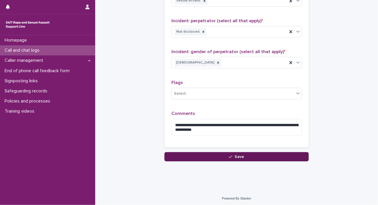
click at [288, 154] on button "Save" at bounding box center [237, 156] width 144 height 9
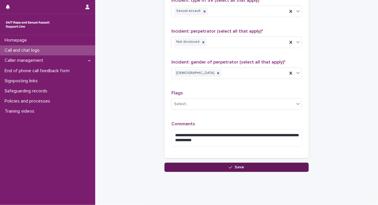
scroll to position [69, 0]
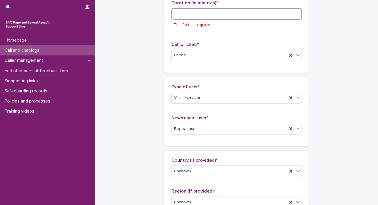
click at [241, 11] on input at bounding box center [236, 14] width 130 height 12
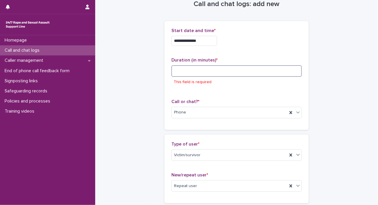
scroll to position [10, 0]
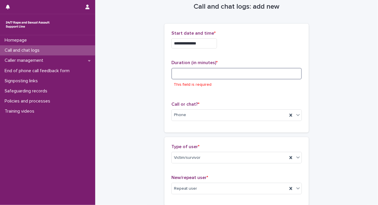
click at [227, 74] on input at bounding box center [236, 74] width 130 height 12
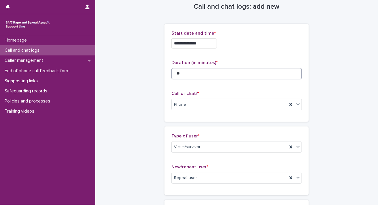
type input "*"
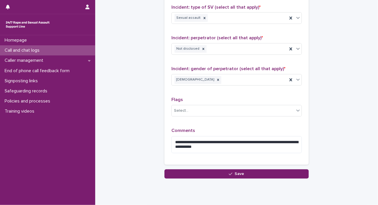
scroll to position [454, 0]
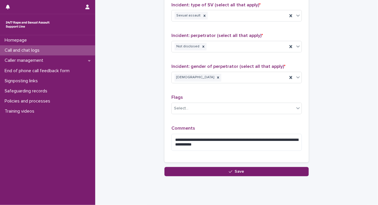
type input "**"
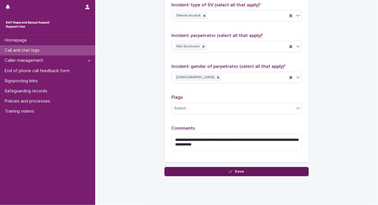
click at [258, 169] on button "Save" at bounding box center [237, 171] width 144 height 9
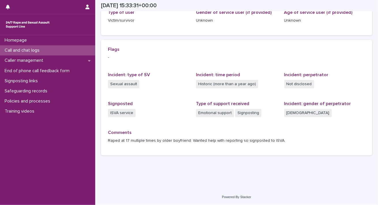
scroll to position [102, 0]
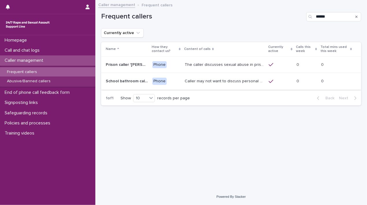
type input "******"
click at [215, 82] on p "Caller may not want to discuss personal details but she has mentioned being in …" at bounding box center [224, 81] width 81 height 6
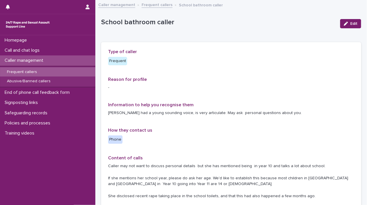
click at [229, 85] on p "-" at bounding box center [231, 88] width 246 height 6
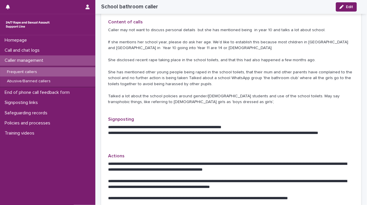
scroll to position [117, 0]
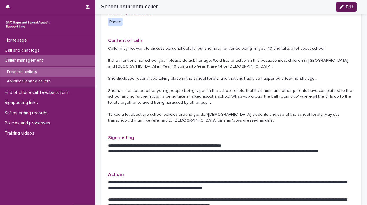
click at [346, 8] on span "Edit" at bounding box center [349, 7] width 7 height 4
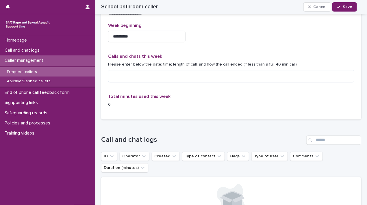
scroll to position [448, 0]
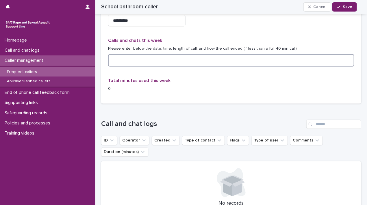
click at [148, 61] on textarea at bounding box center [231, 60] width 246 height 12
type textarea "*"
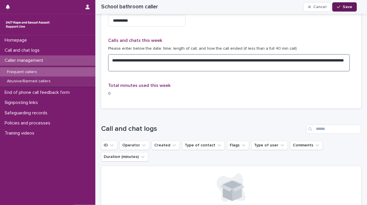
type textarea "**********"
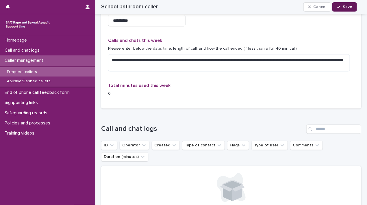
click at [337, 9] on icon "button" at bounding box center [338, 7] width 3 height 4
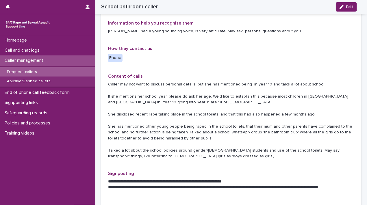
scroll to position [0, 0]
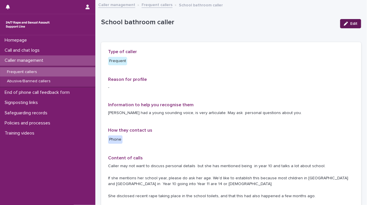
click at [345, 25] on div "button" at bounding box center [347, 24] width 6 height 4
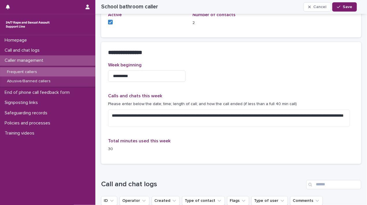
scroll to position [397, 0]
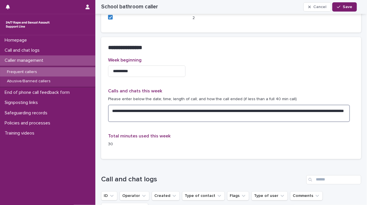
click at [196, 115] on textarea "**********" at bounding box center [229, 113] width 242 height 17
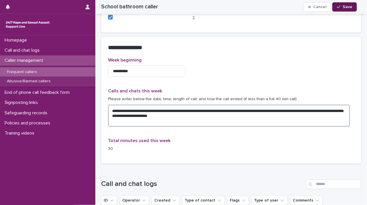
type textarea "**********"
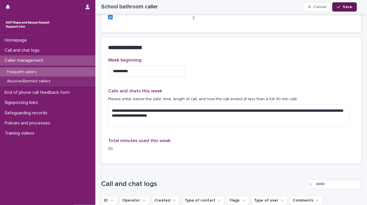
click at [345, 6] on span "Save" at bounding box center [347, 7] width 10 height 4
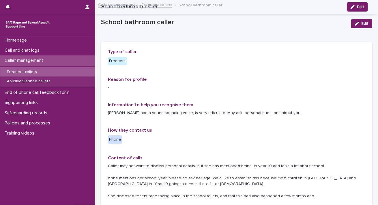
scroll to position [330, 0]
